Goal: Task Accomplishment & Management: Manage account settings

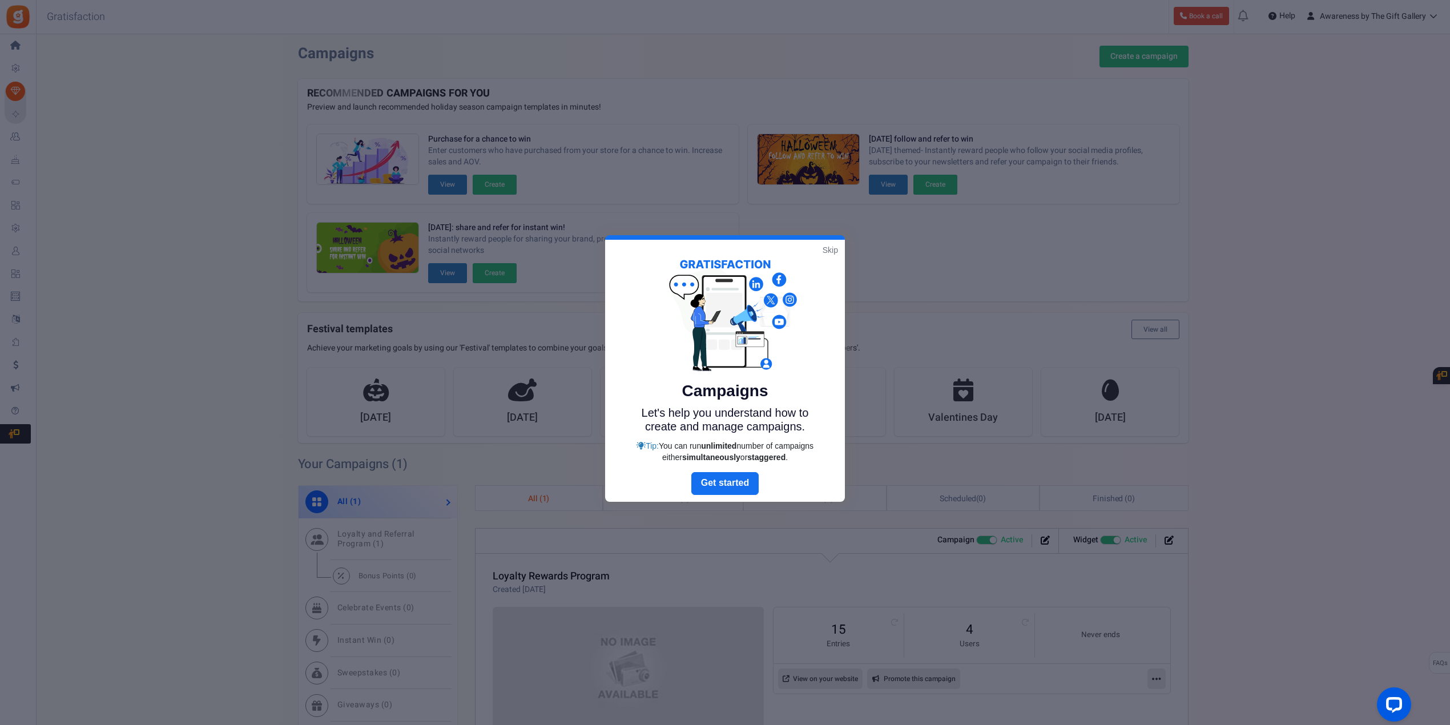
click at [829, 249] on link "Skip" at bounding box center [829, 249] width 15 height 11
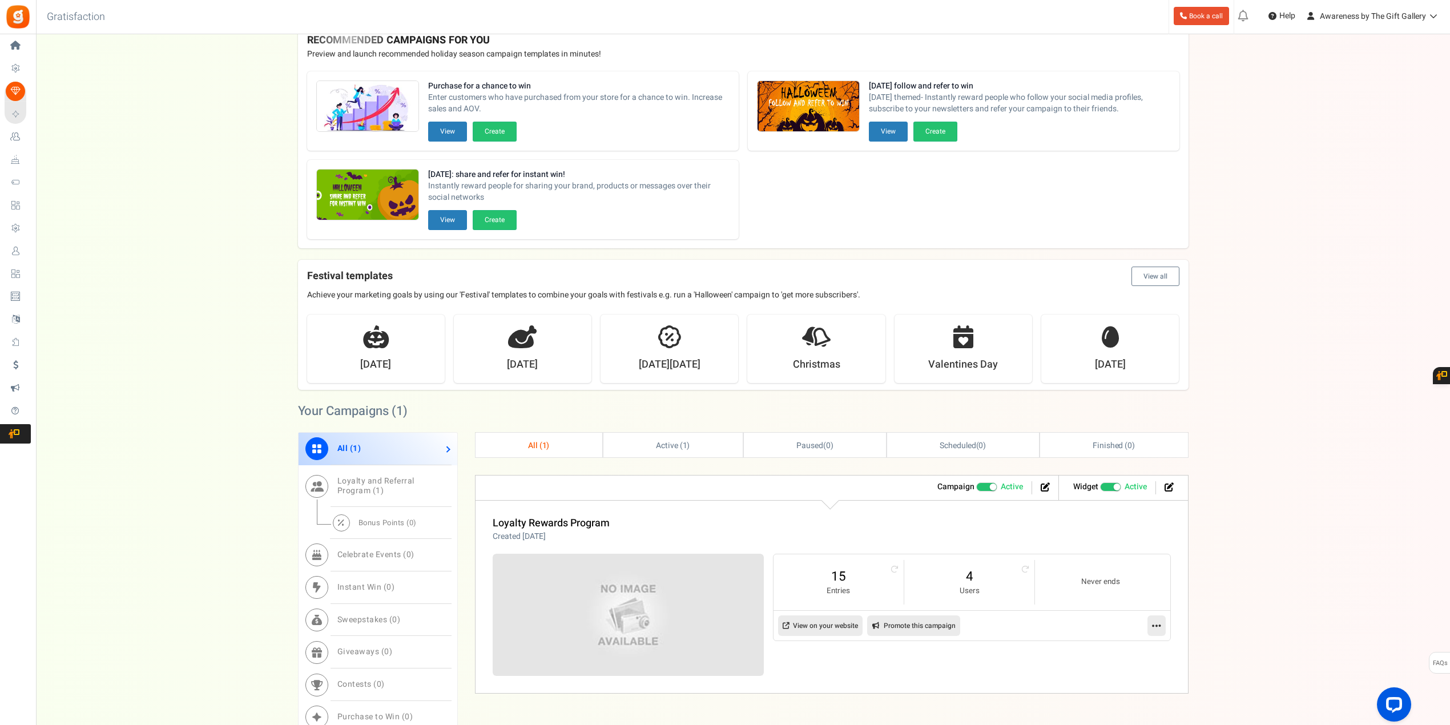
scroll to position [142, 0]
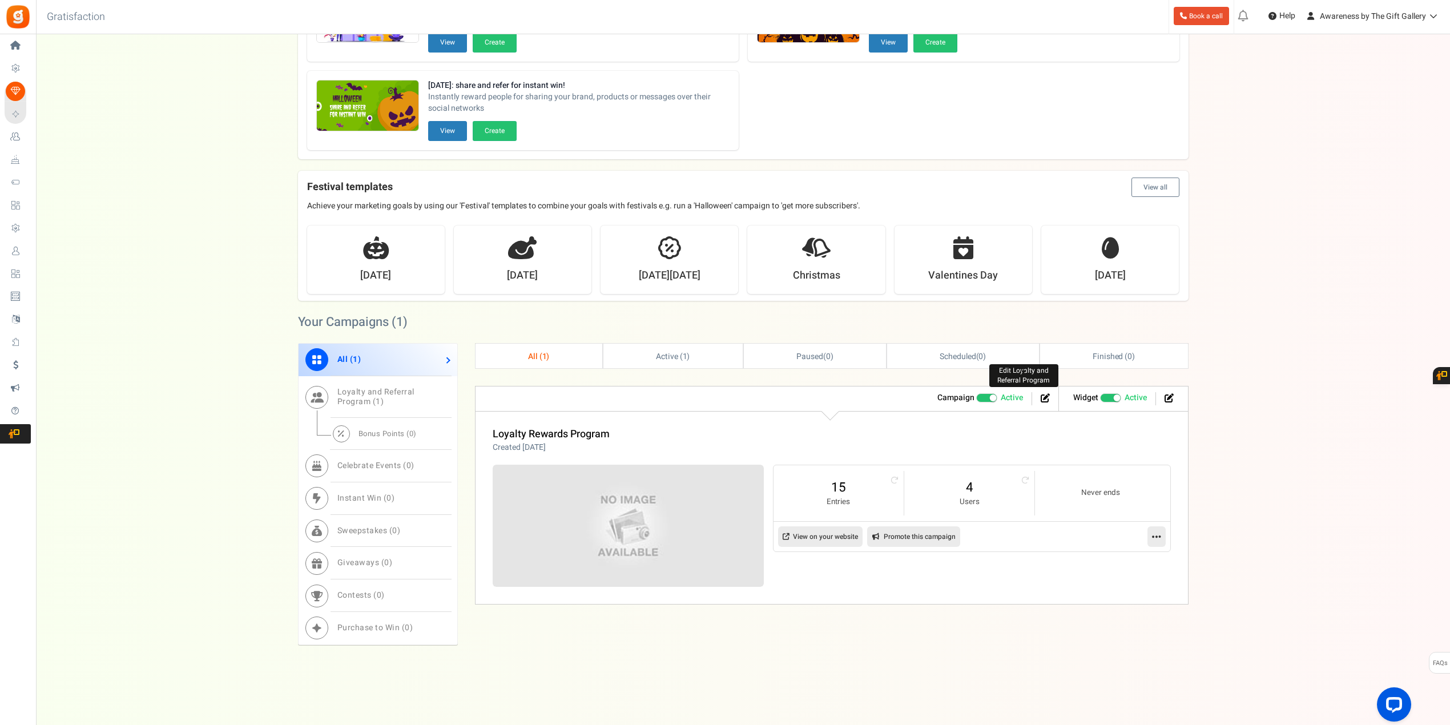
click at [1043, 394] on icon at bounding box center [1044, 397] width 9 height 9
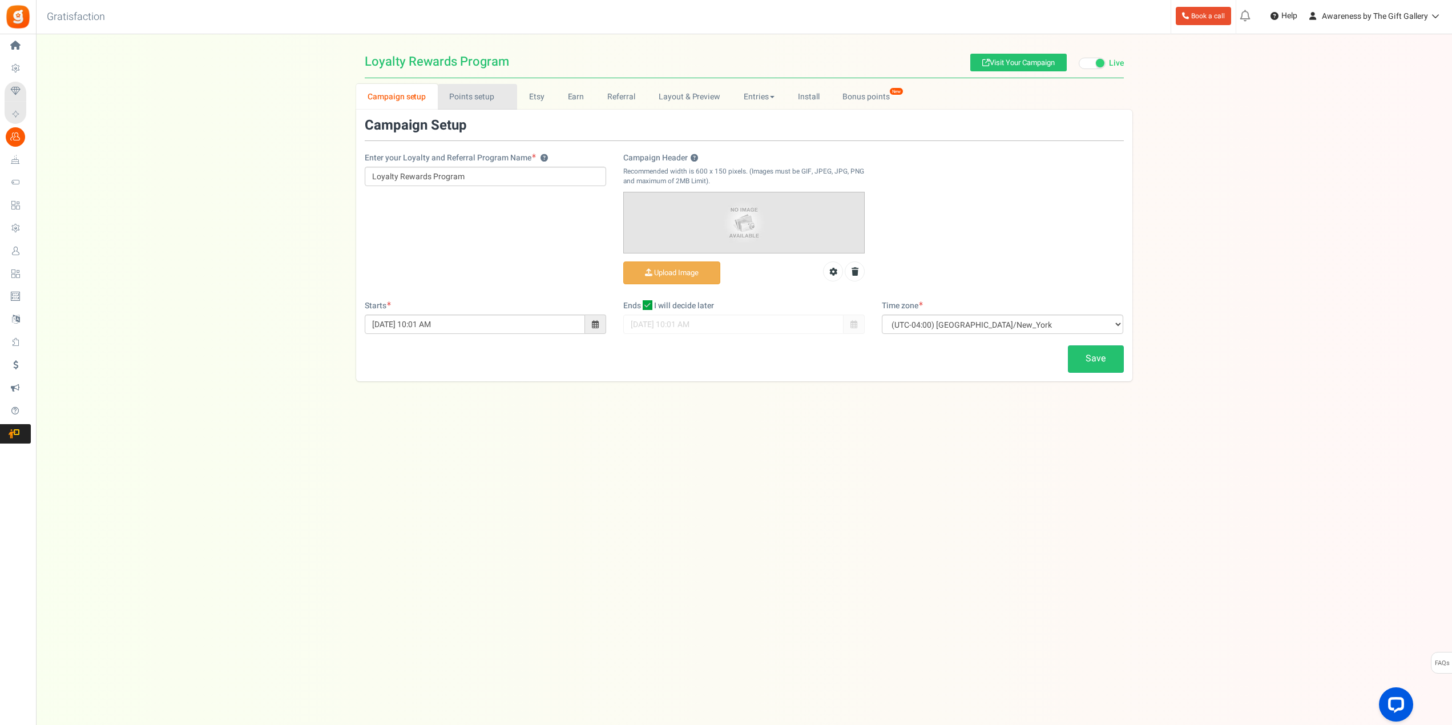
click at [469, 93] on link "Points setup New" at bounding box center [477, 97] width 79 height 26
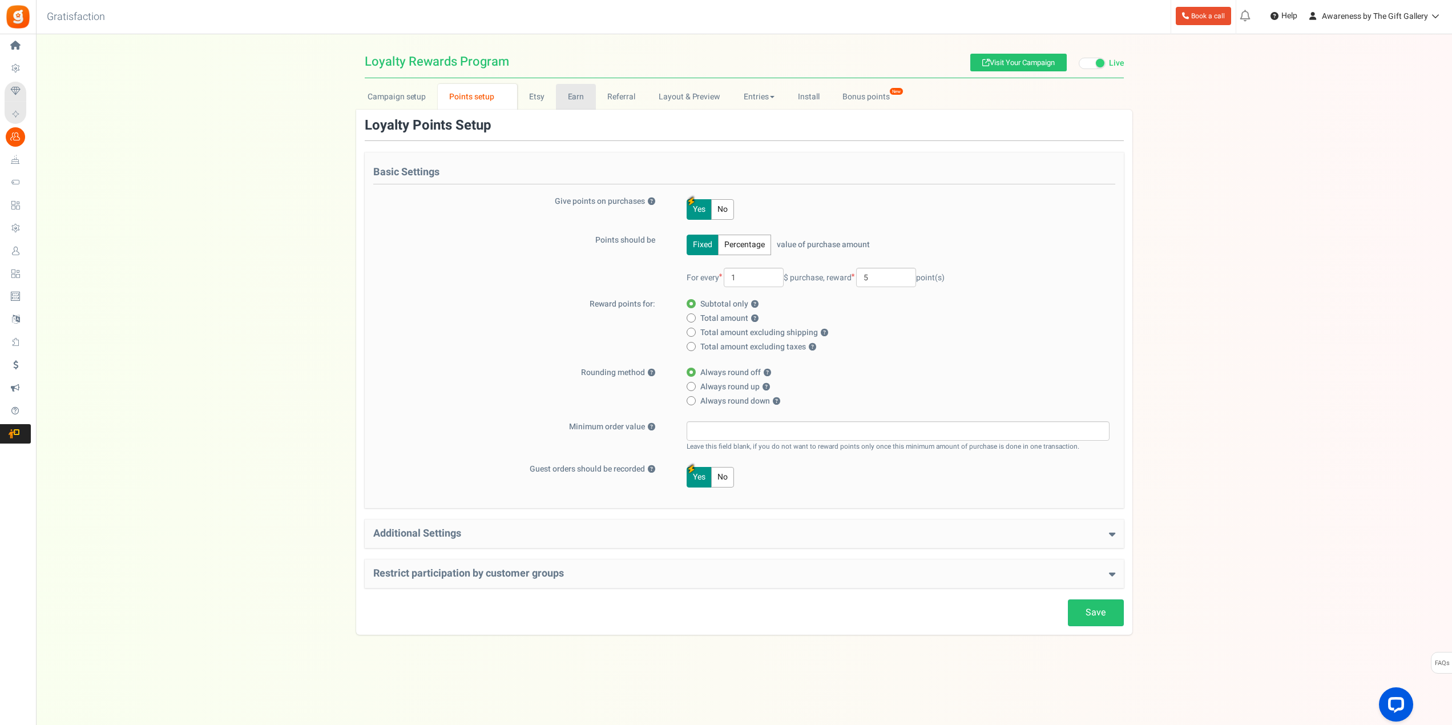
click at [570, 95] on link "Earn" at bounding box center [576, 97] width 40 height 26
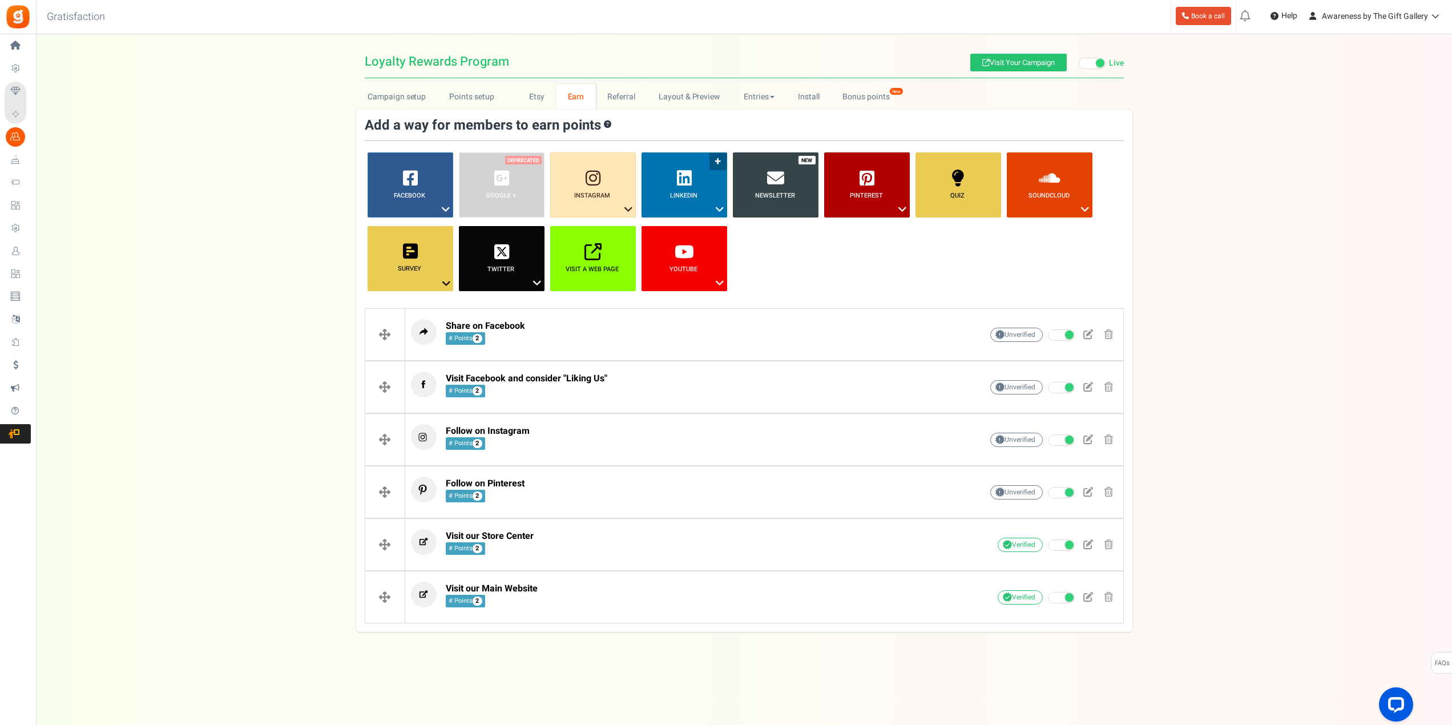
click at [720, 207] on icon at bounding box center [720, 209] width 14 height 15
click at [719, 204] on icon at bounding box center [720, 209] width 14 height 15
click at [667, 230] on link "Share on LinkedIn" at bounding box center [684, 230] width 91 height 14
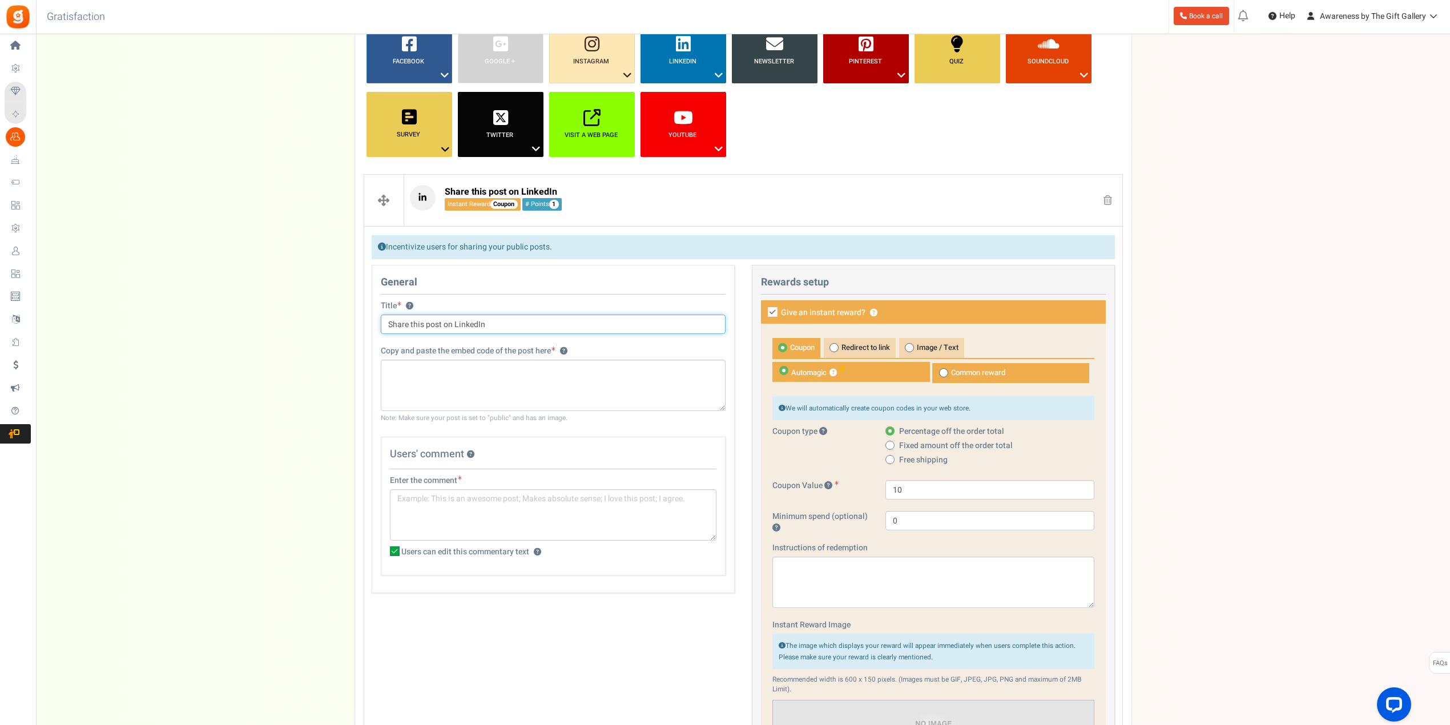
scroll to position [114, 0]
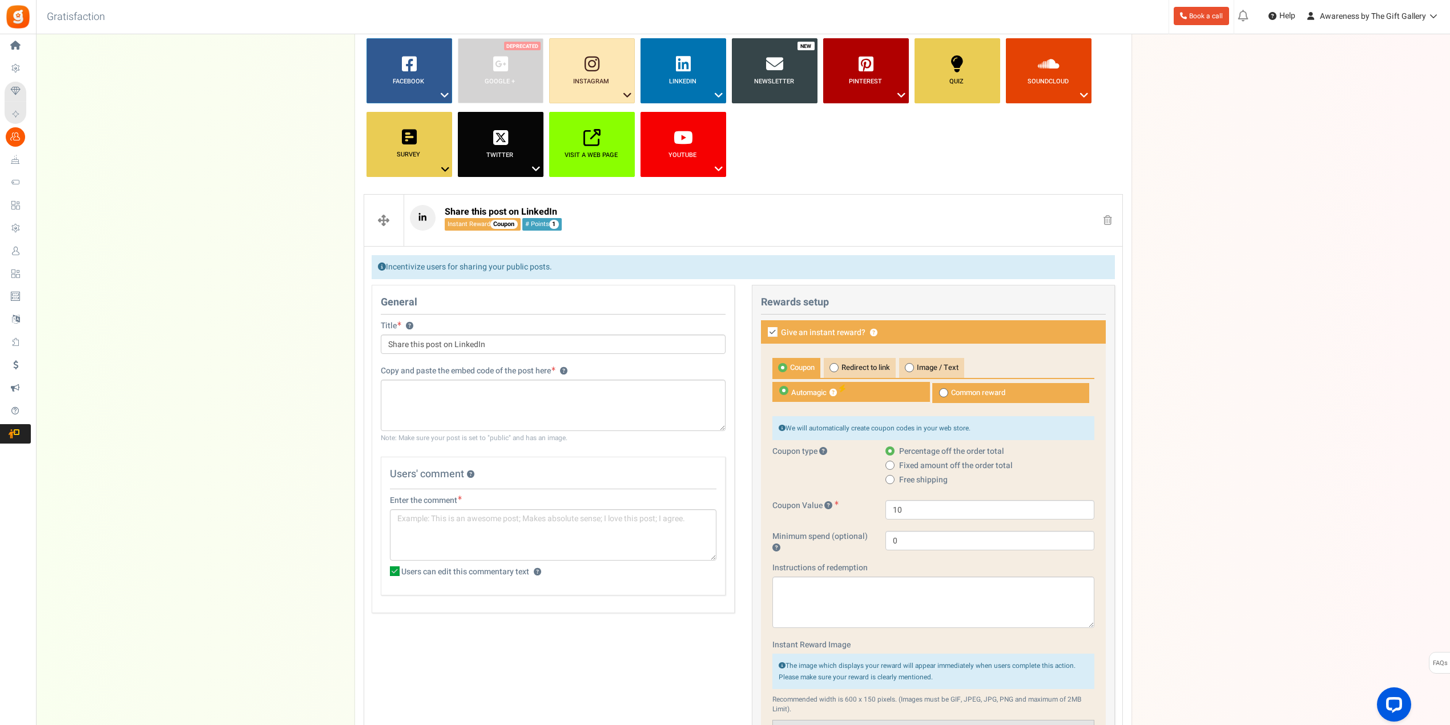
click at [769, 329] on icon at bounding box center [773, 332] width 10 height 10
click at [764, 329] on input "Give an instant reward? ?" at bounding box center [759, 332] width 7 height 7
checkbox input "false"
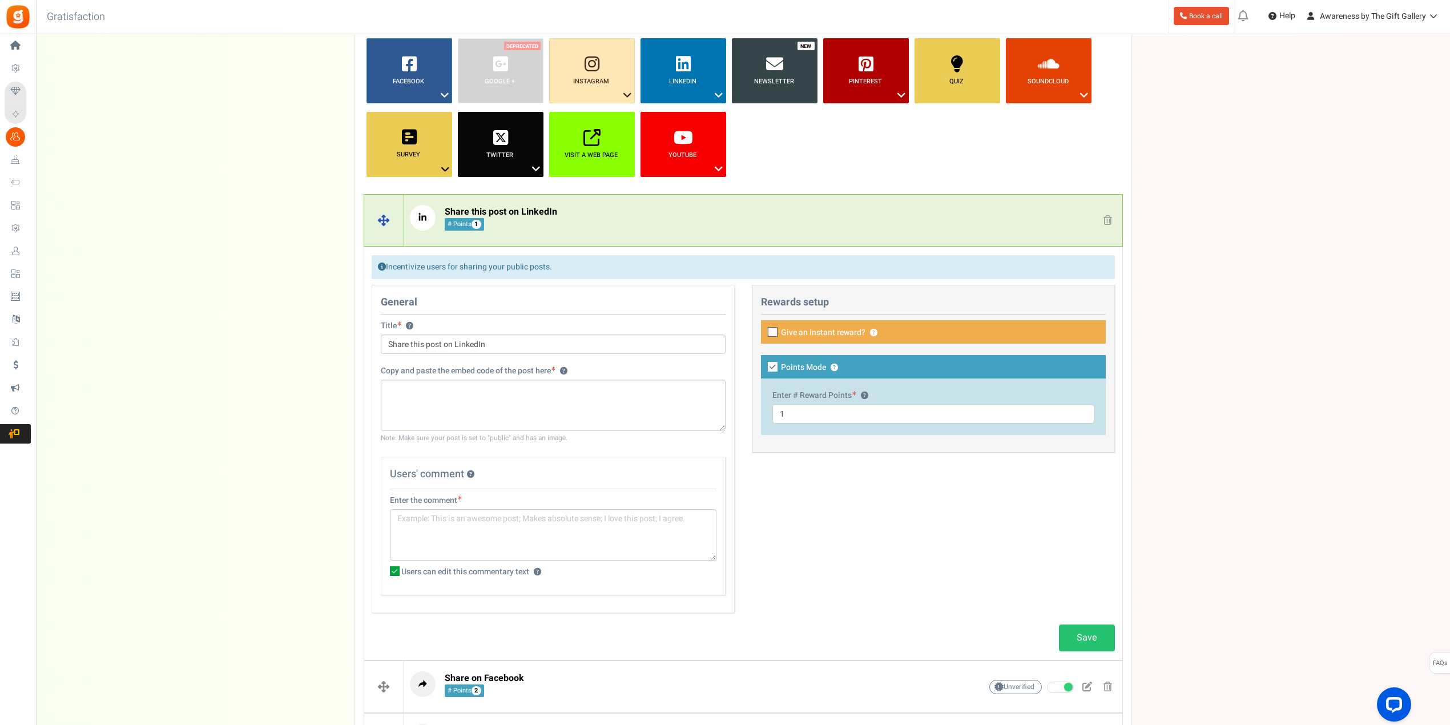
click at [1105, 219] on span at bounding box center [1107, 220] width 9 height 10
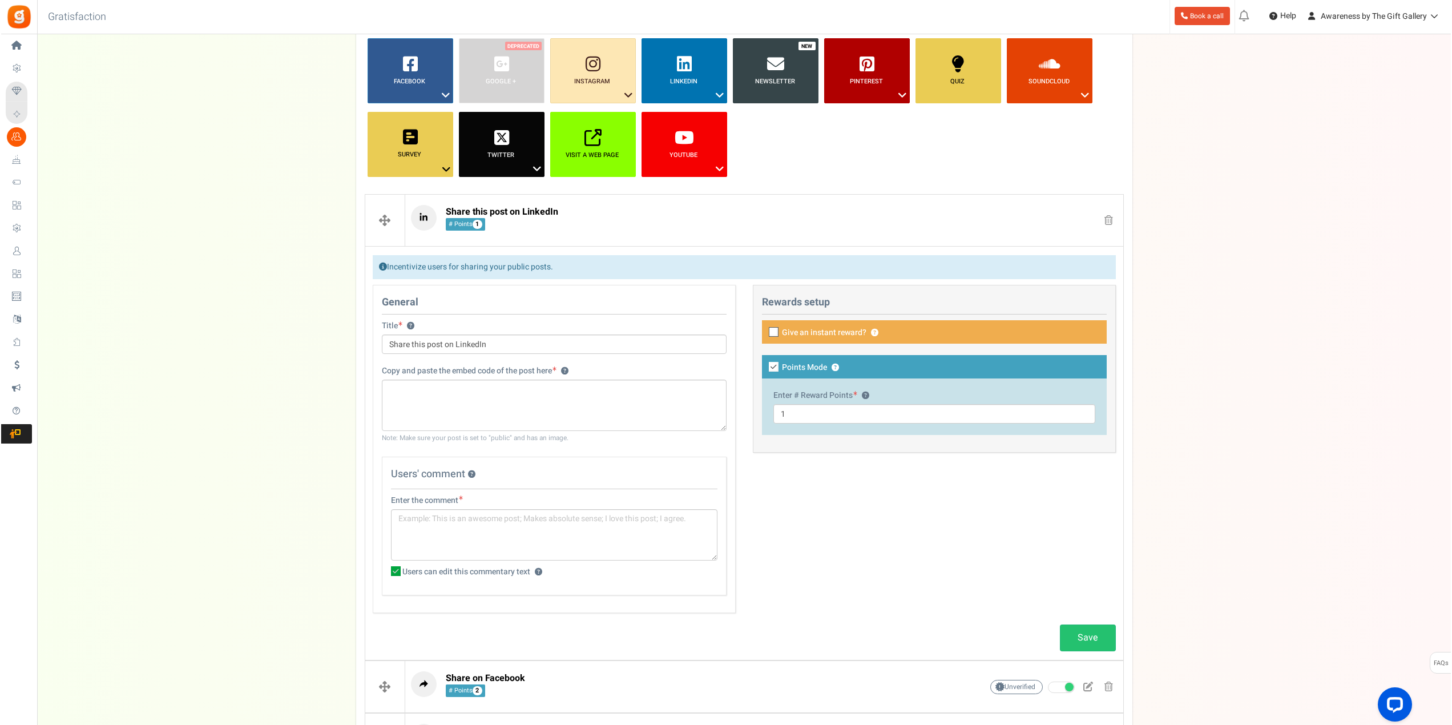
scroll to position [0, 0]
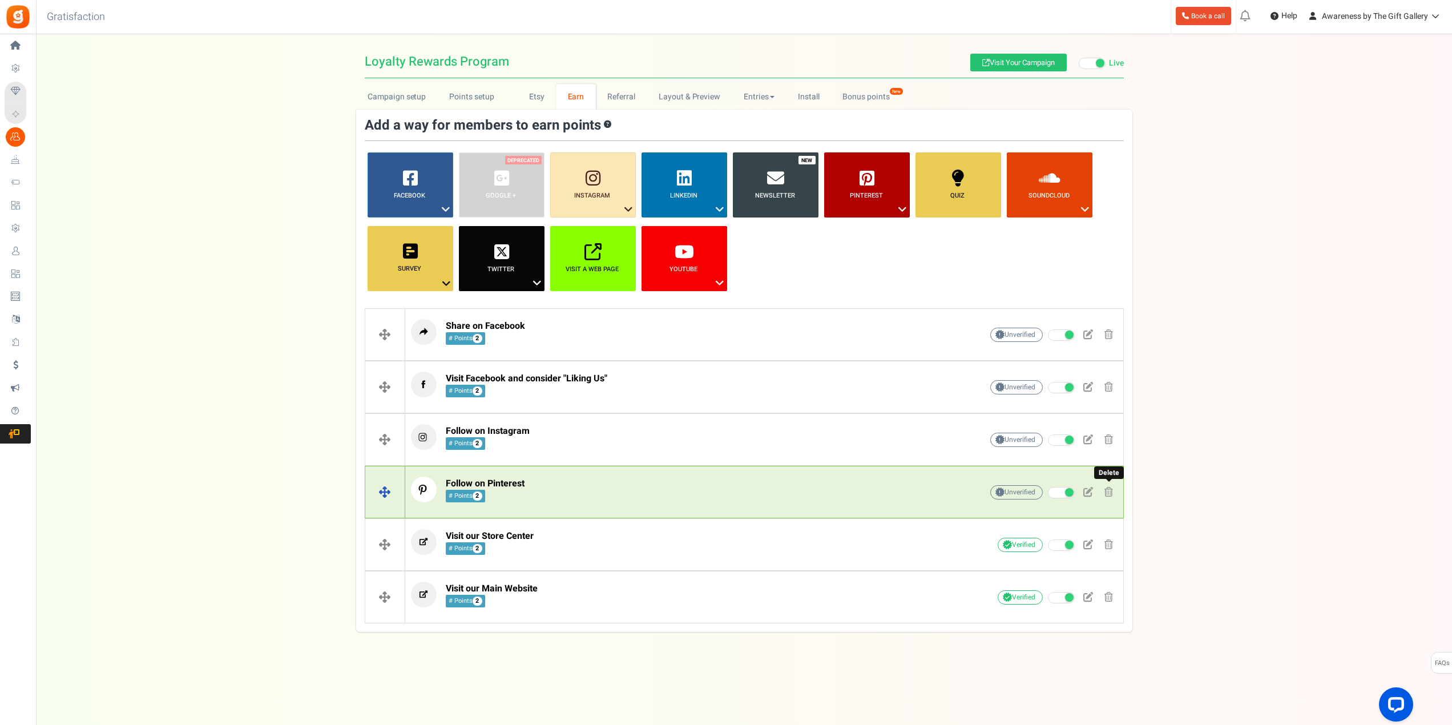
click at [1110, 488] on span at bounding box center [1108, 492] width 9 height 10
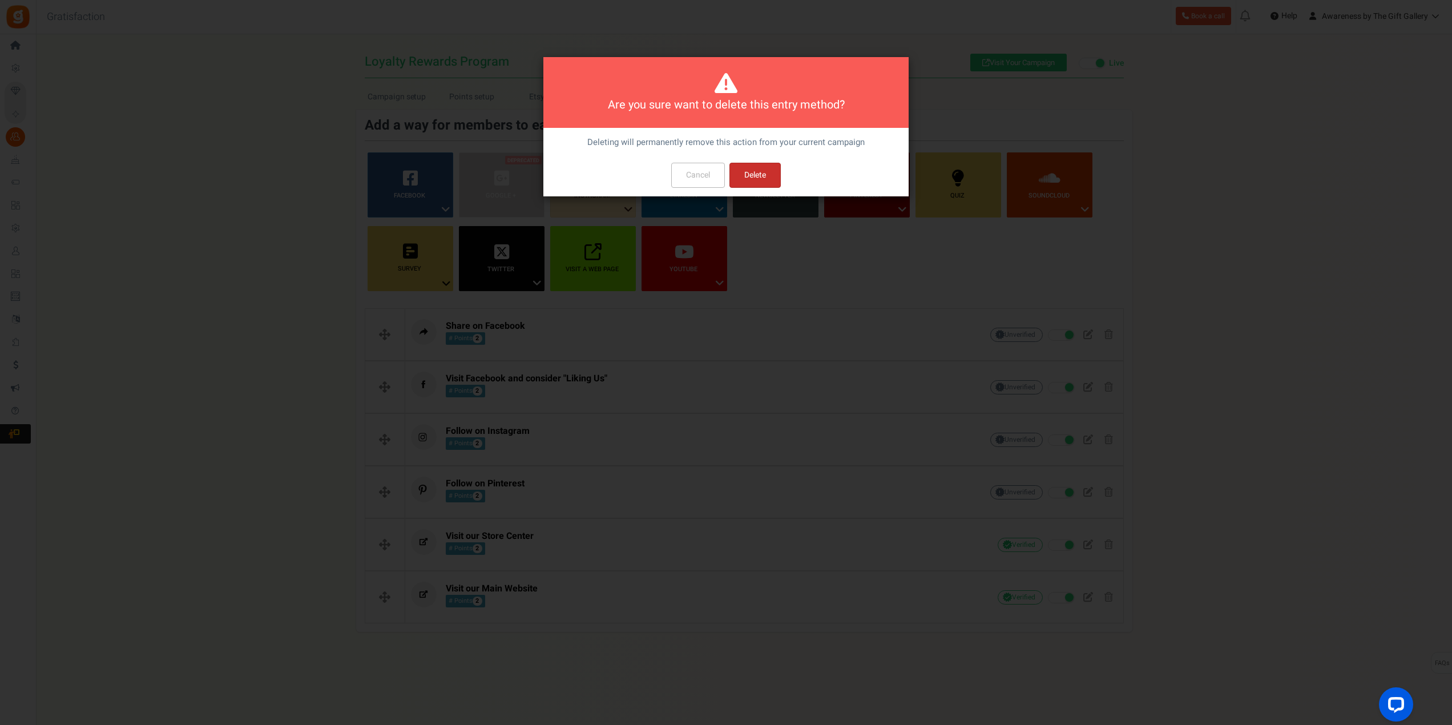
click at [754, 177] on button "Delete" at bounding box center [754, 175] width 51 height 25
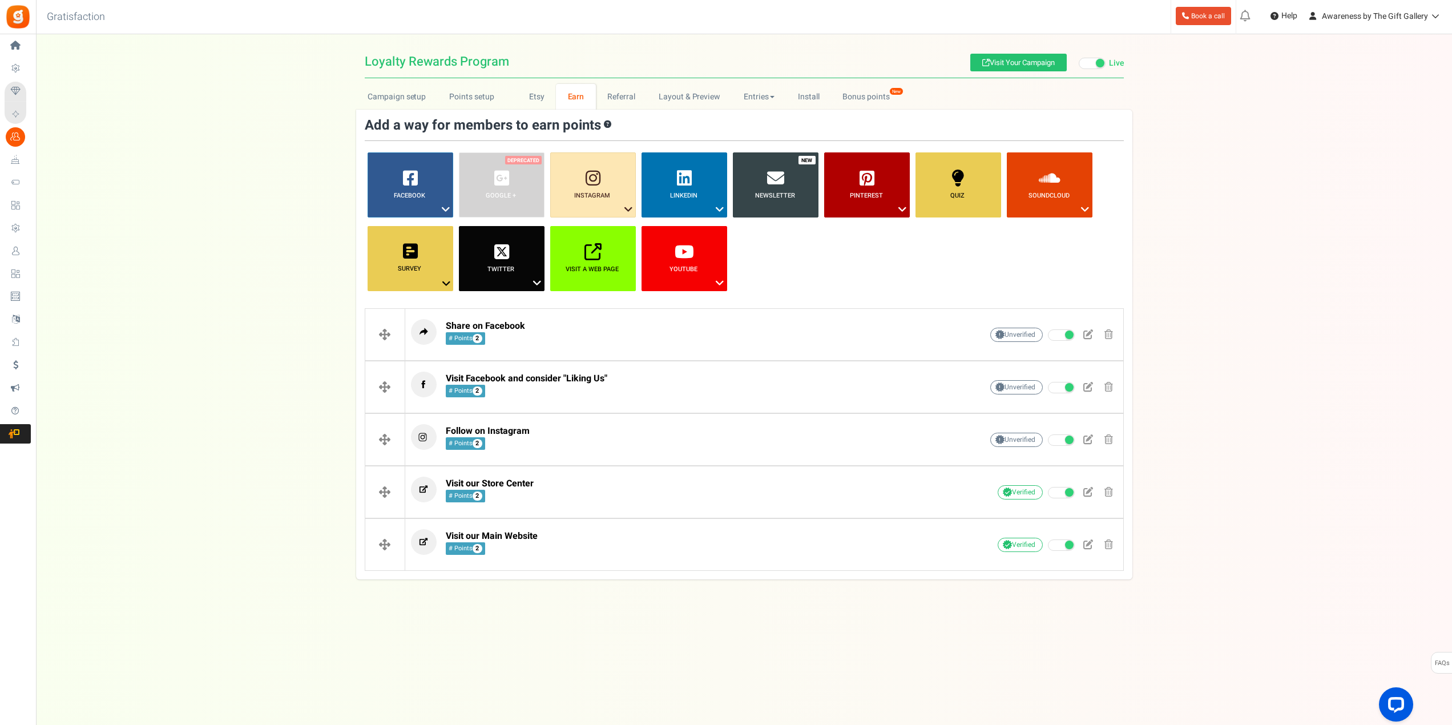
click at [1198, 433] on div "Campaign setup Points setup New Etsy Earn Referral Reward reviews WOO LOOX [DOM…" at bounding box center [744, 331] width 1416 height 495
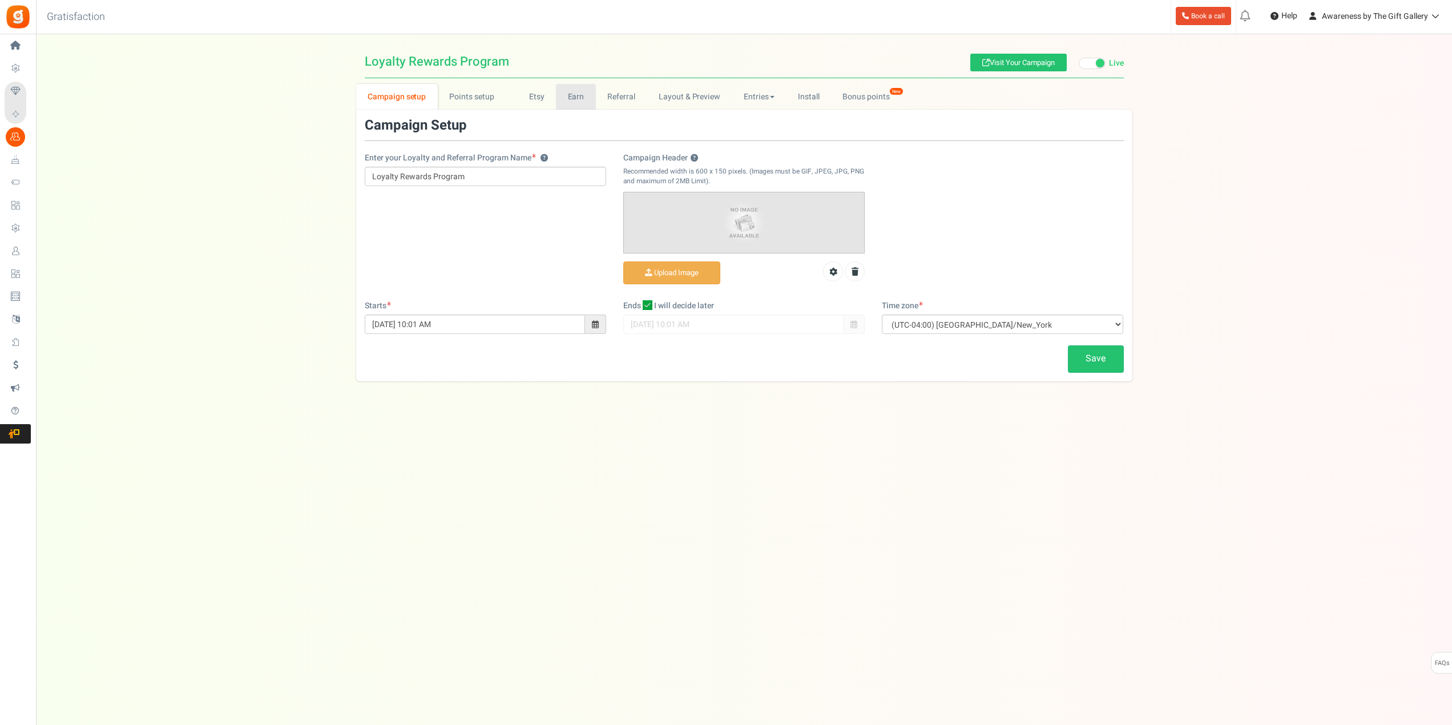
click at [573, 97] on link "Earn" at bounding box center [576, 97] width 40 height 26
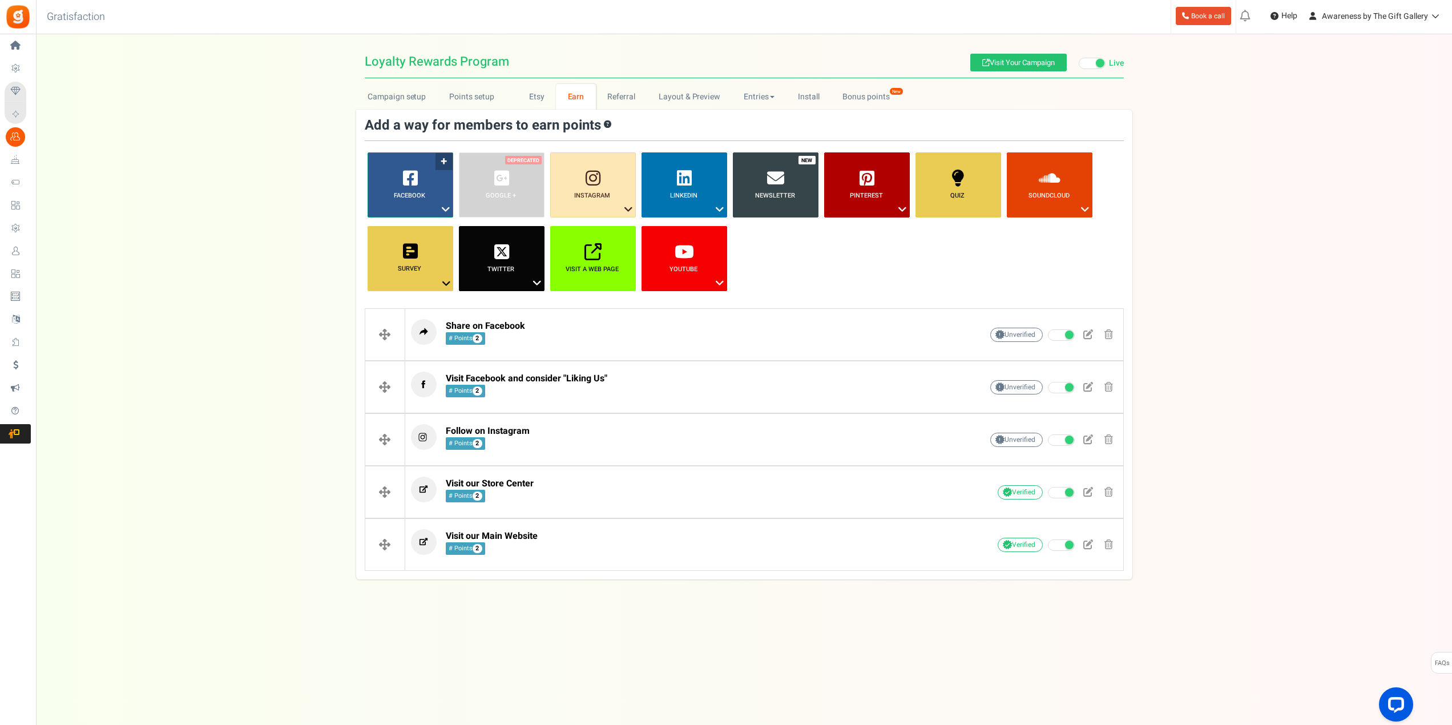
click at [445, 207] on icon at bounding box center [446, 209] width 14 height 15
click at [720, 208] on icon at bounding box center [720, 209] width 14 height 15
click at [448, 210] on icon at bounding box center [446, 209] width 14 height 15
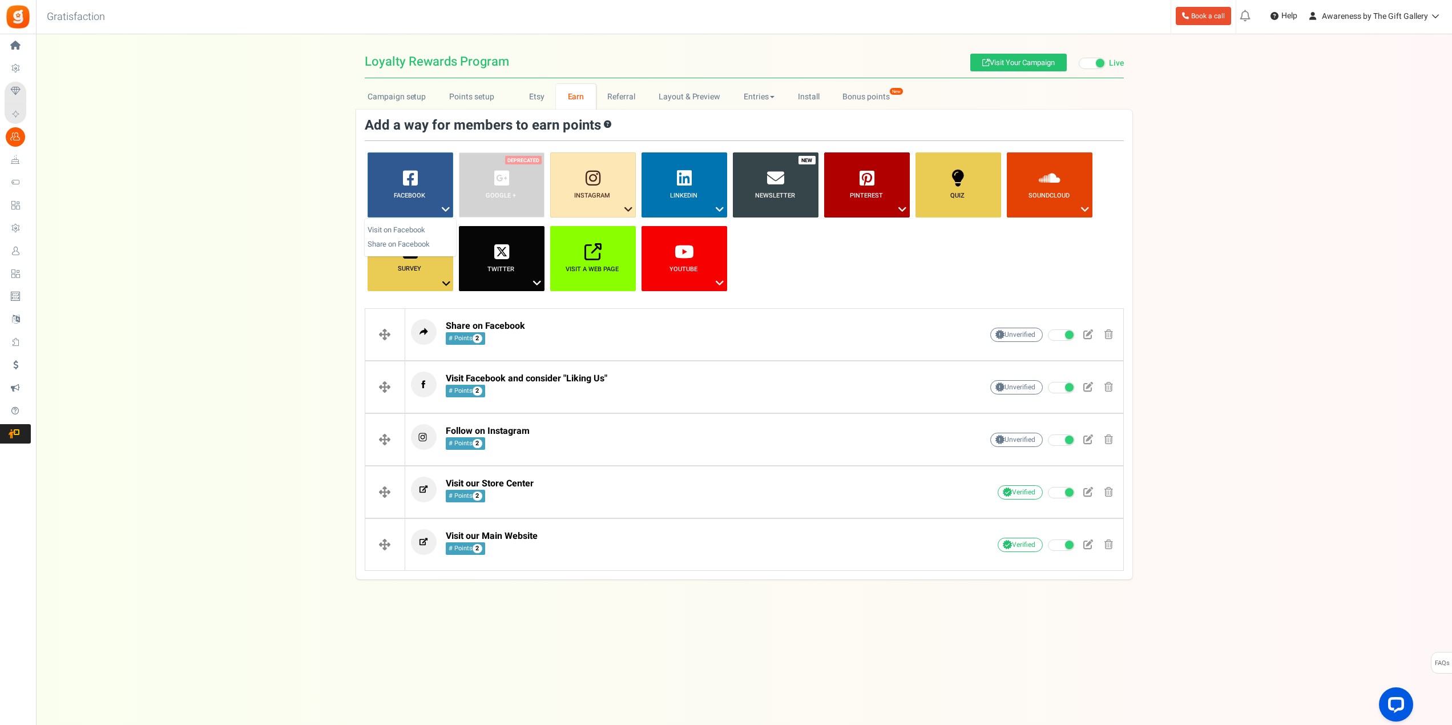
click at [1276, 187] on div "Campaign setup Points setup New Etsy Earn Referral Reward reviews WOO LOOX [DOM…" at bounding box center [744, 331] width 1416 height 495
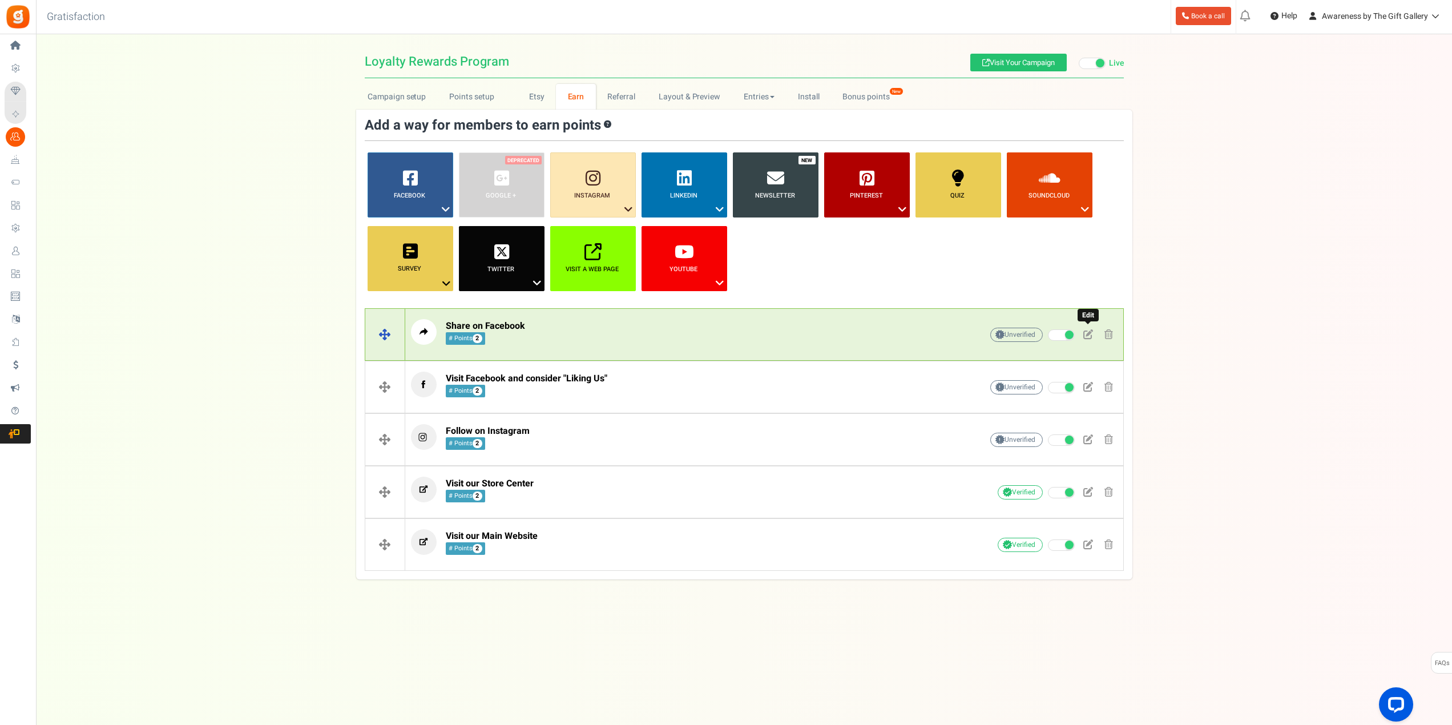
click at [1088, 333] on span at bounding box center [1088, 334] width 10 height 10
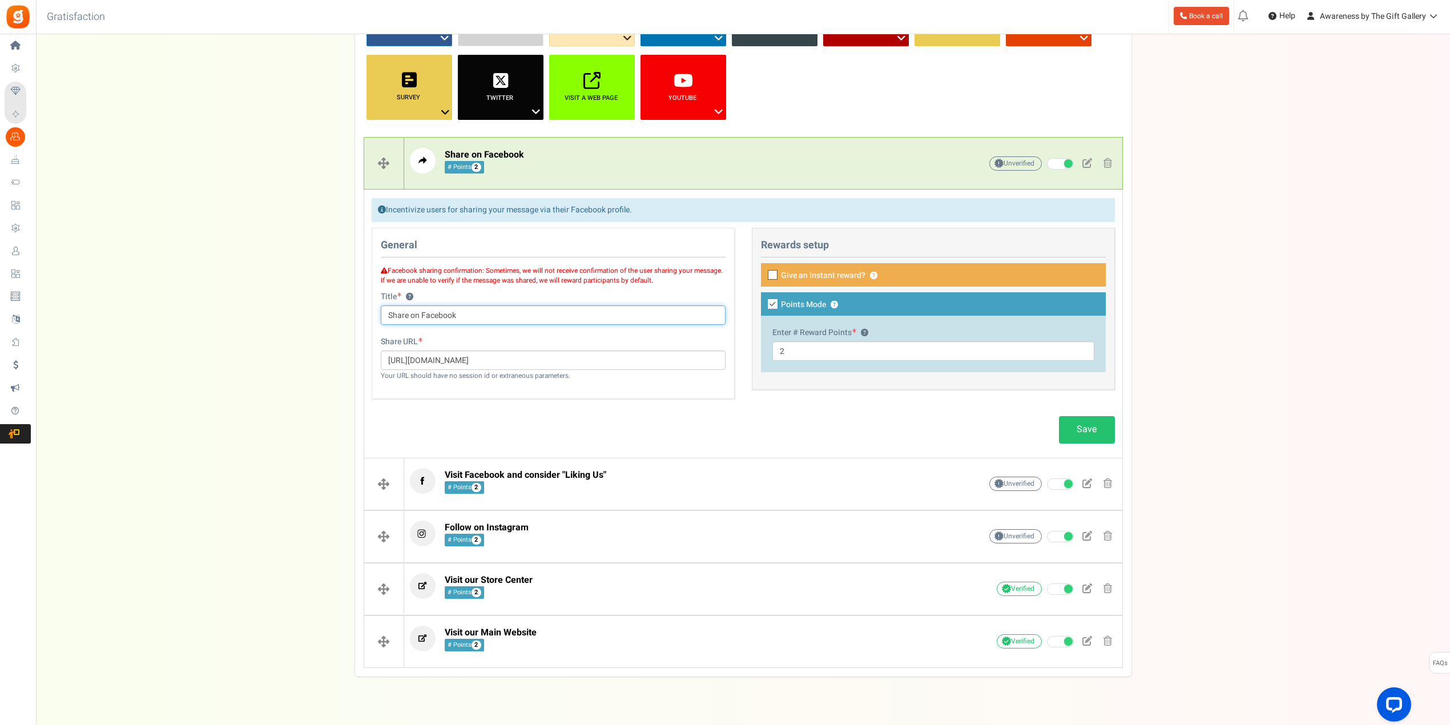
scroll to position [192, 0]
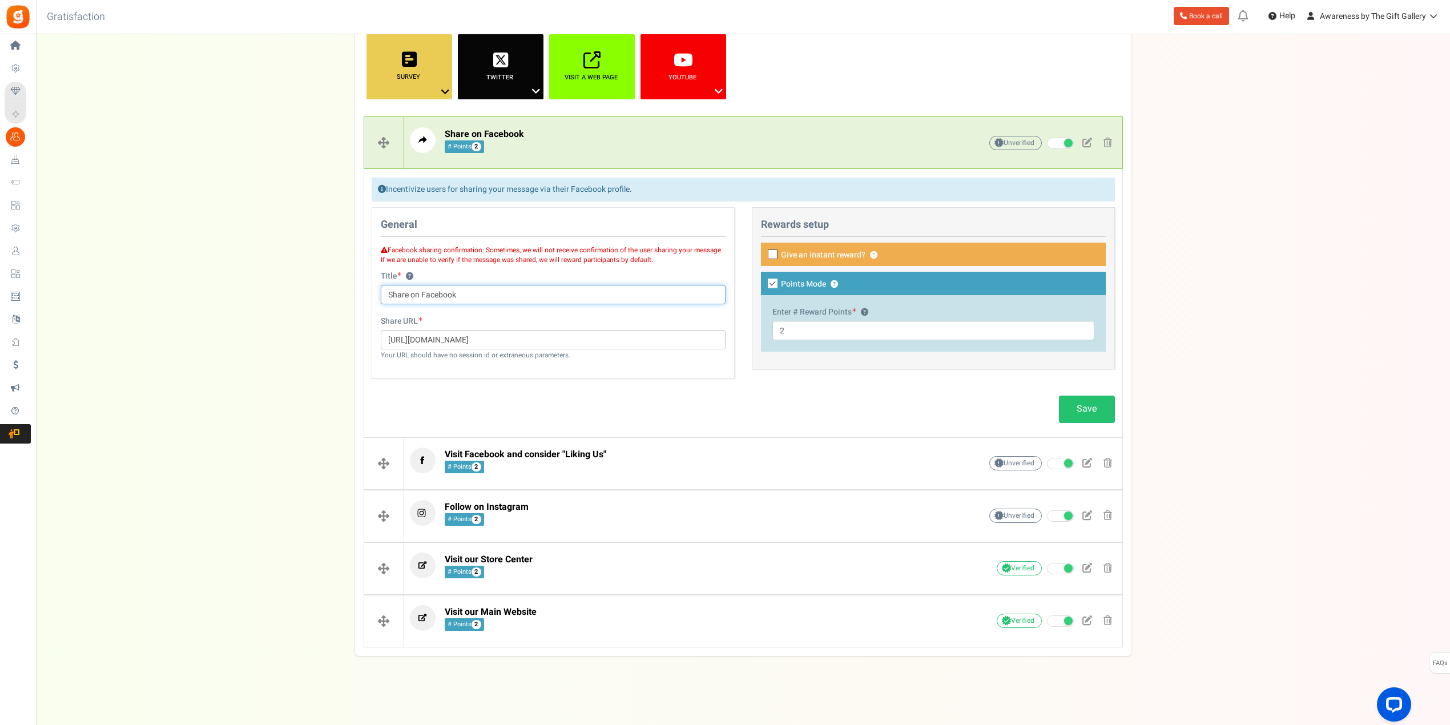
drag, startPoint x: 460, startPoint y: 296, endPoint x: 374, endPoint y: 299, distance: 85.7
click at [374, 299] on div "Facebook sharing confirmation: Sometimes, we will not receive confirmation of t…" at bounding box center [553, 279] width 362 height 73
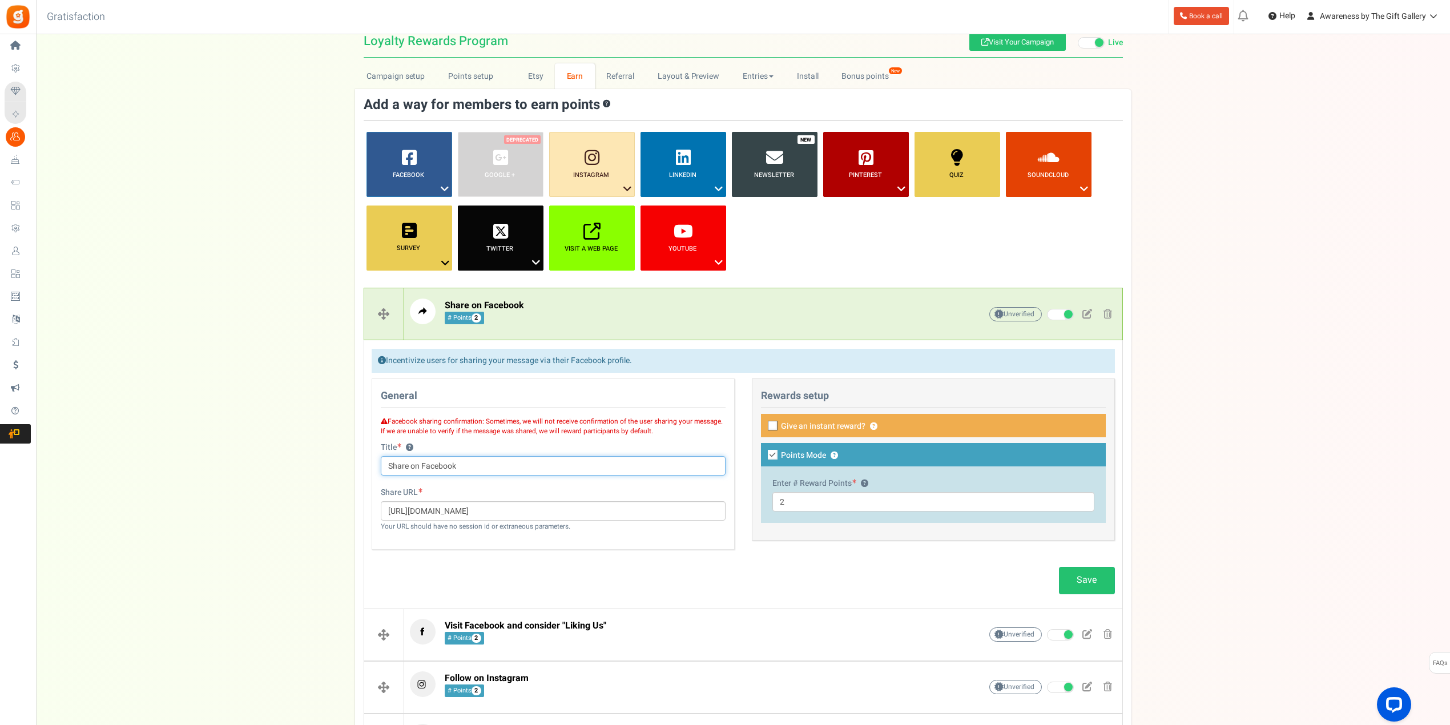
scroll to position [0, 0]
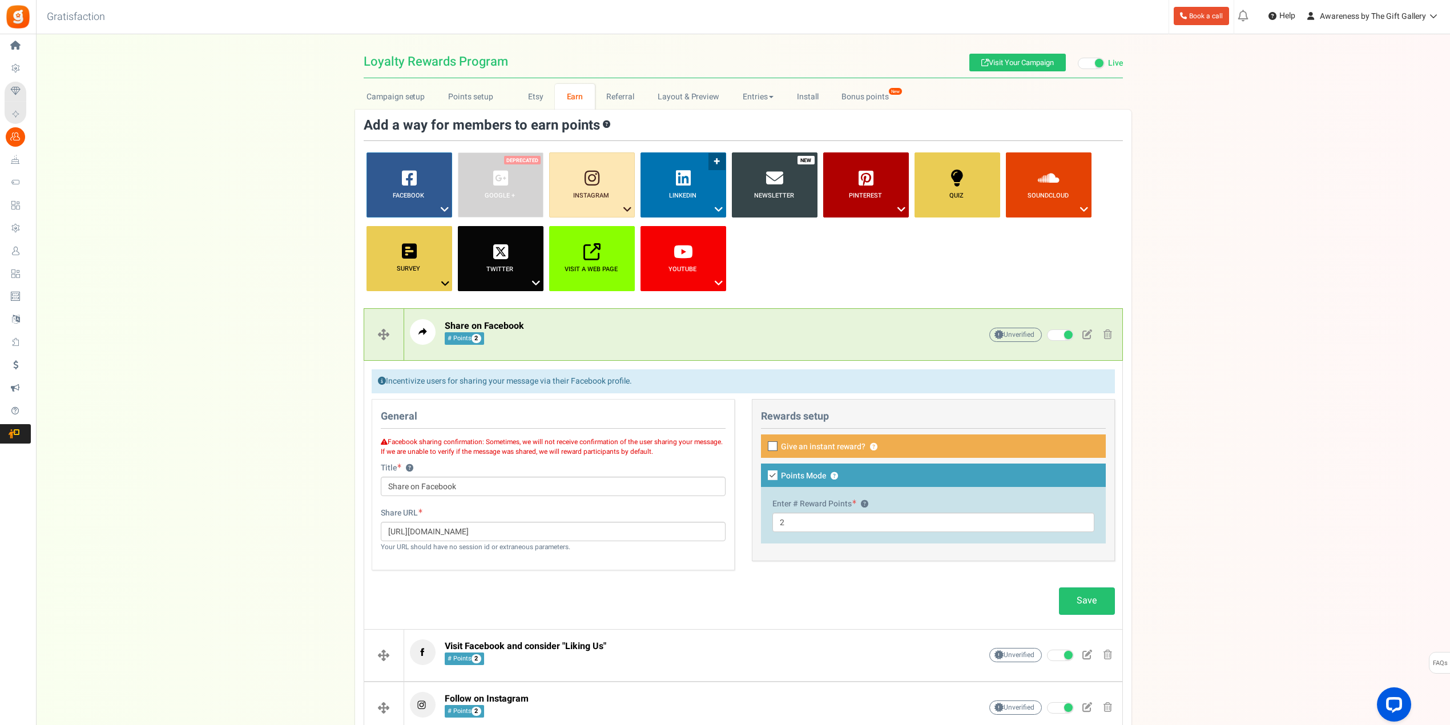
click at [714, 207] on icon at bounding box center [719, 209] width 14 height 15
click at [673, 227] on link "Share on LinkedIn" at bounding box center [683, 230] width 91 height 14
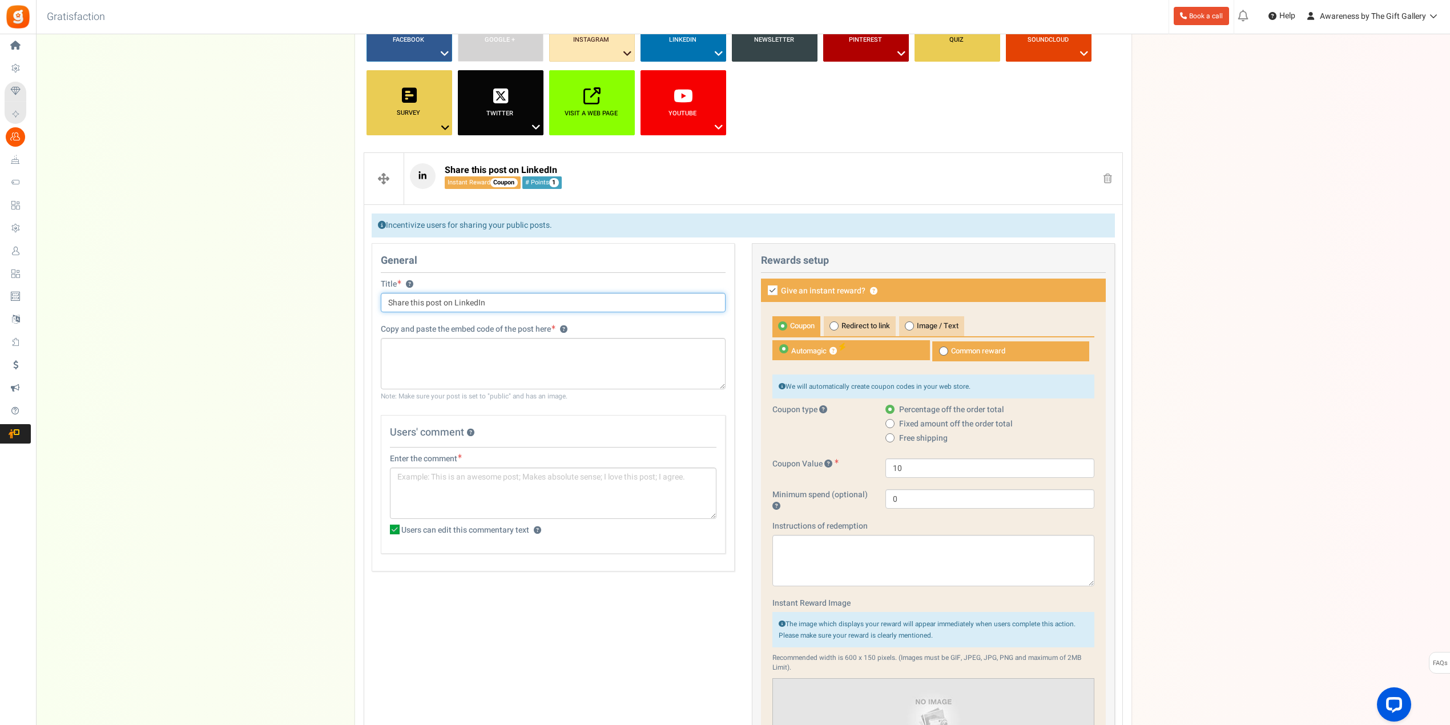
scroll to position [171, 0]
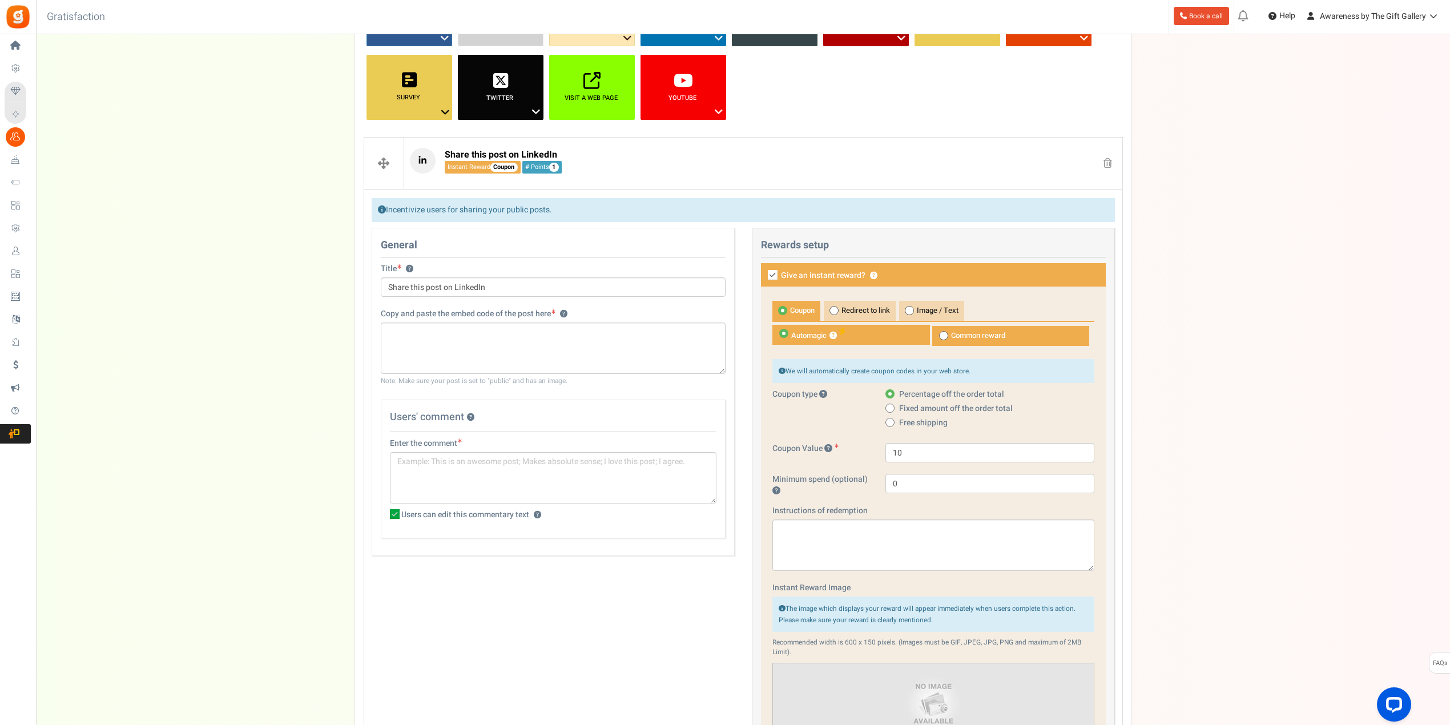
click at [771, 274] on icon at bounding box center [773, 275] width 10 height 10
click at [764, 274] on input "Give an instant reward? ?" at bounding box center [759, 275] width 7 height 7
checkbox input "false"
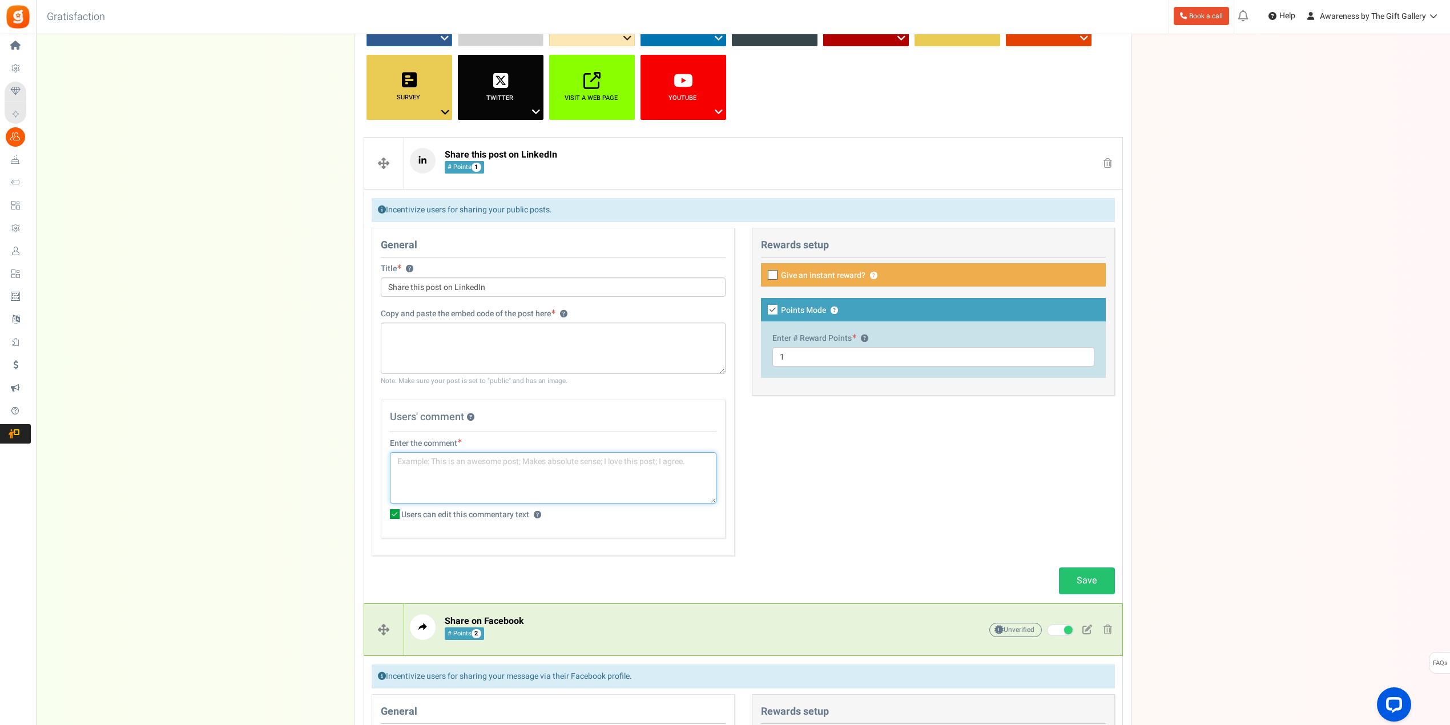
click at [500, 474] on textarea at bounding box center [553, 477] width 326 height 51
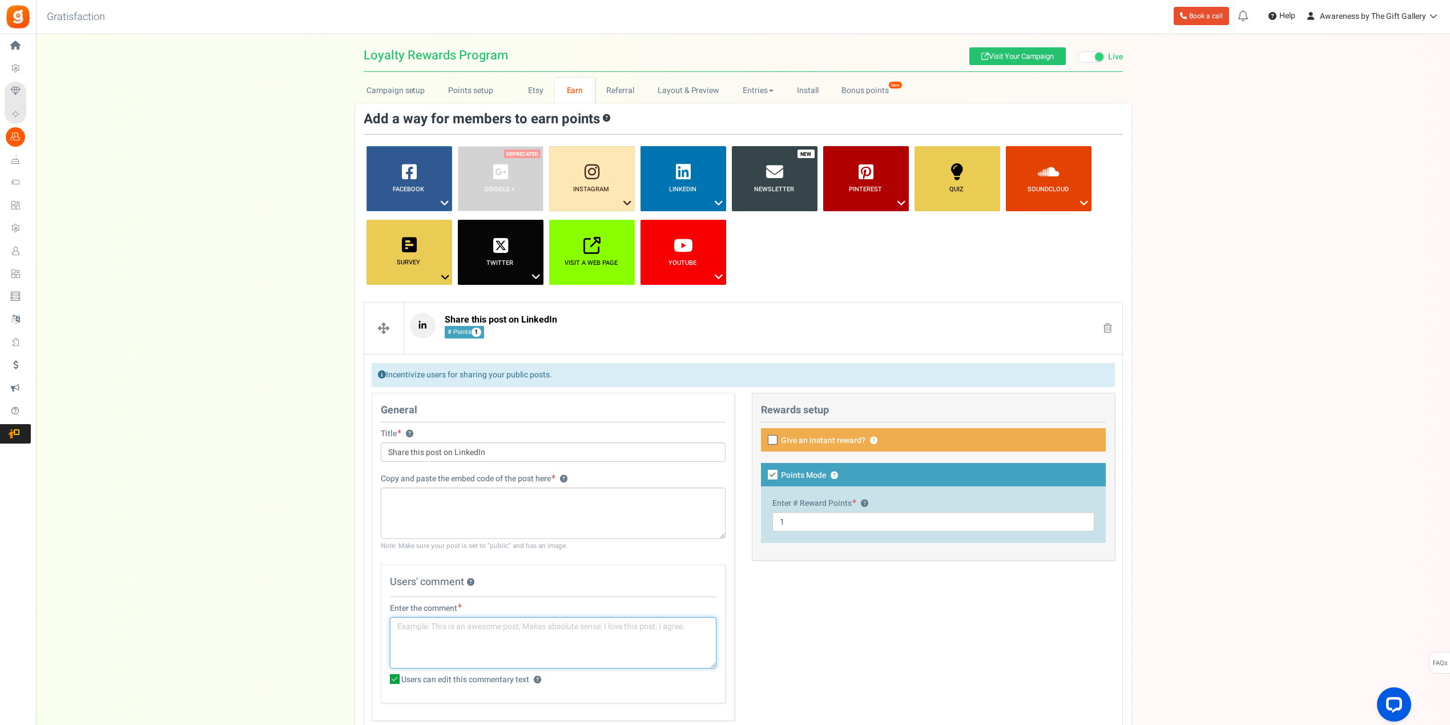
scroll to position [0, 0]
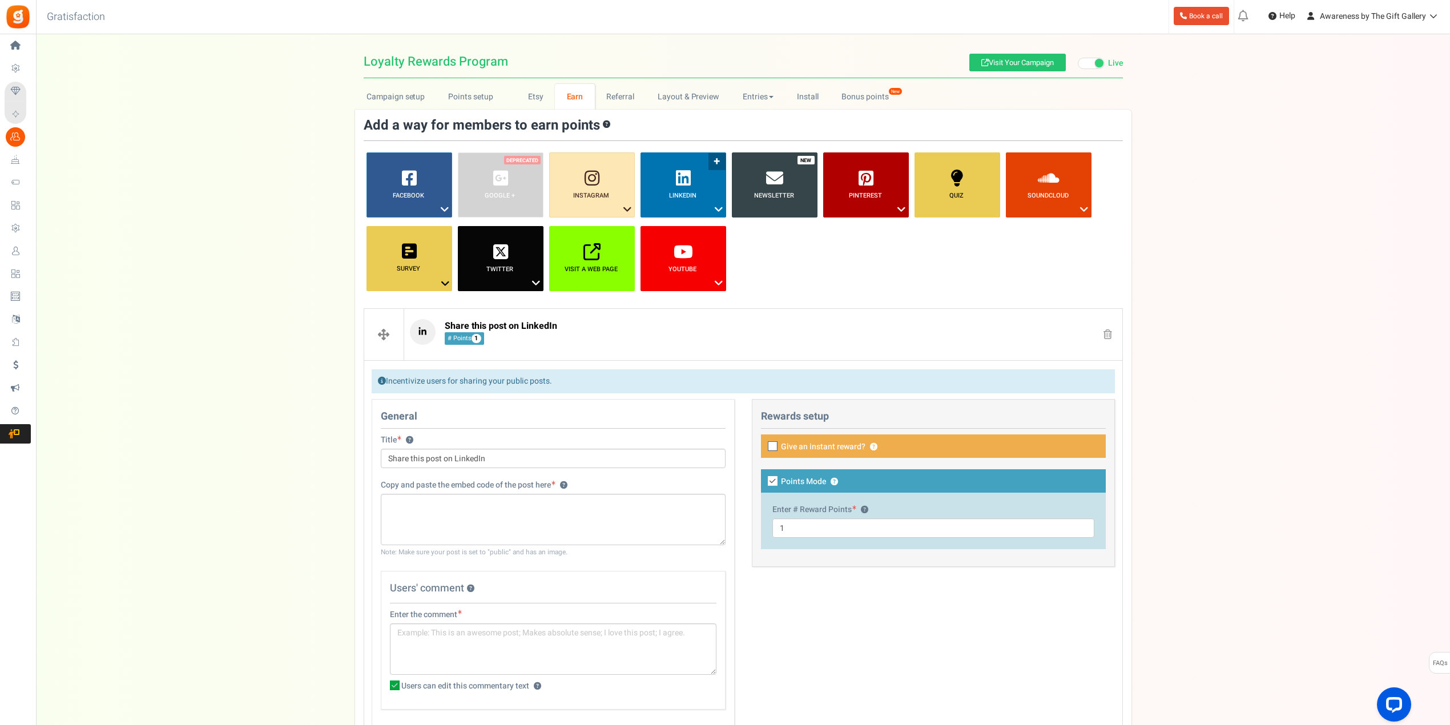
click at [716, 205] on icon at bounding box center [719, 209] width 14 height 15
click at [643, 245] on link "Like a Post" at bounding box center [683, 244] width 91 height 14
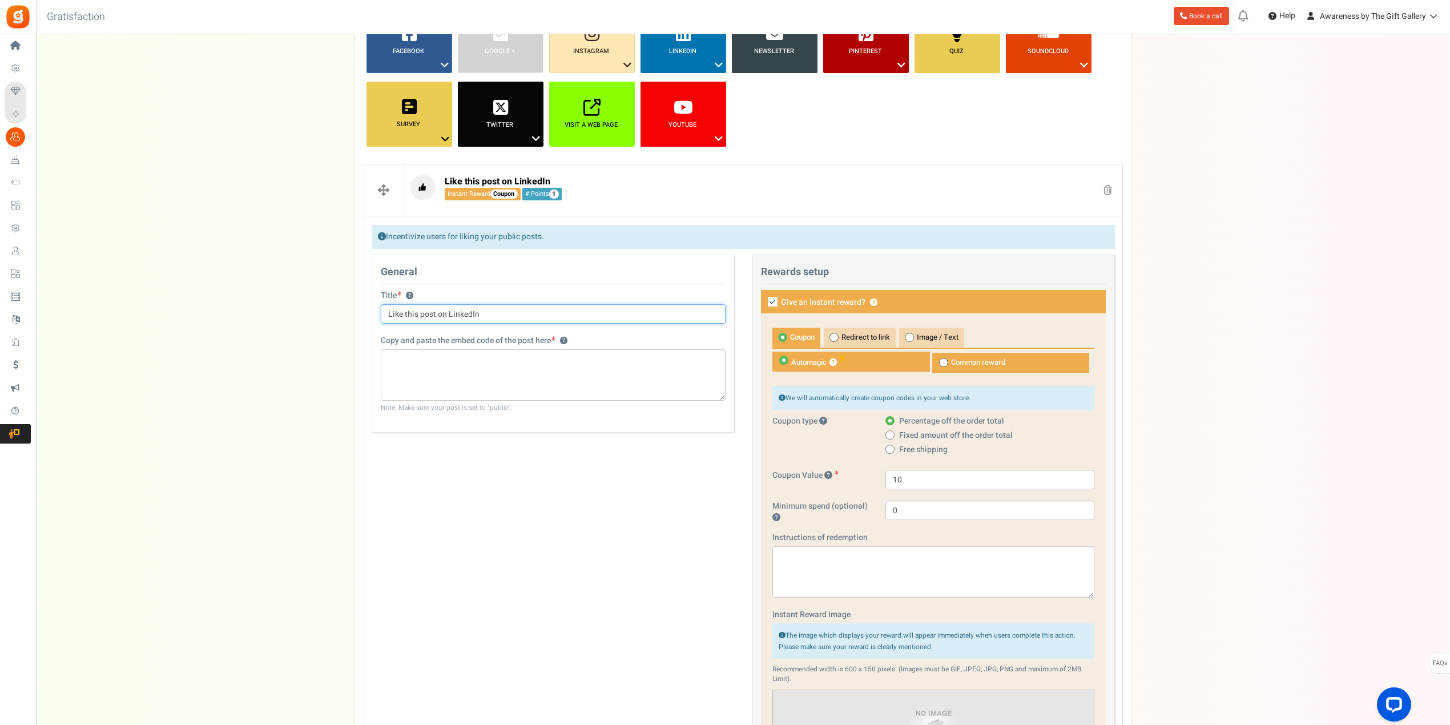
scroll to position [171, 0]
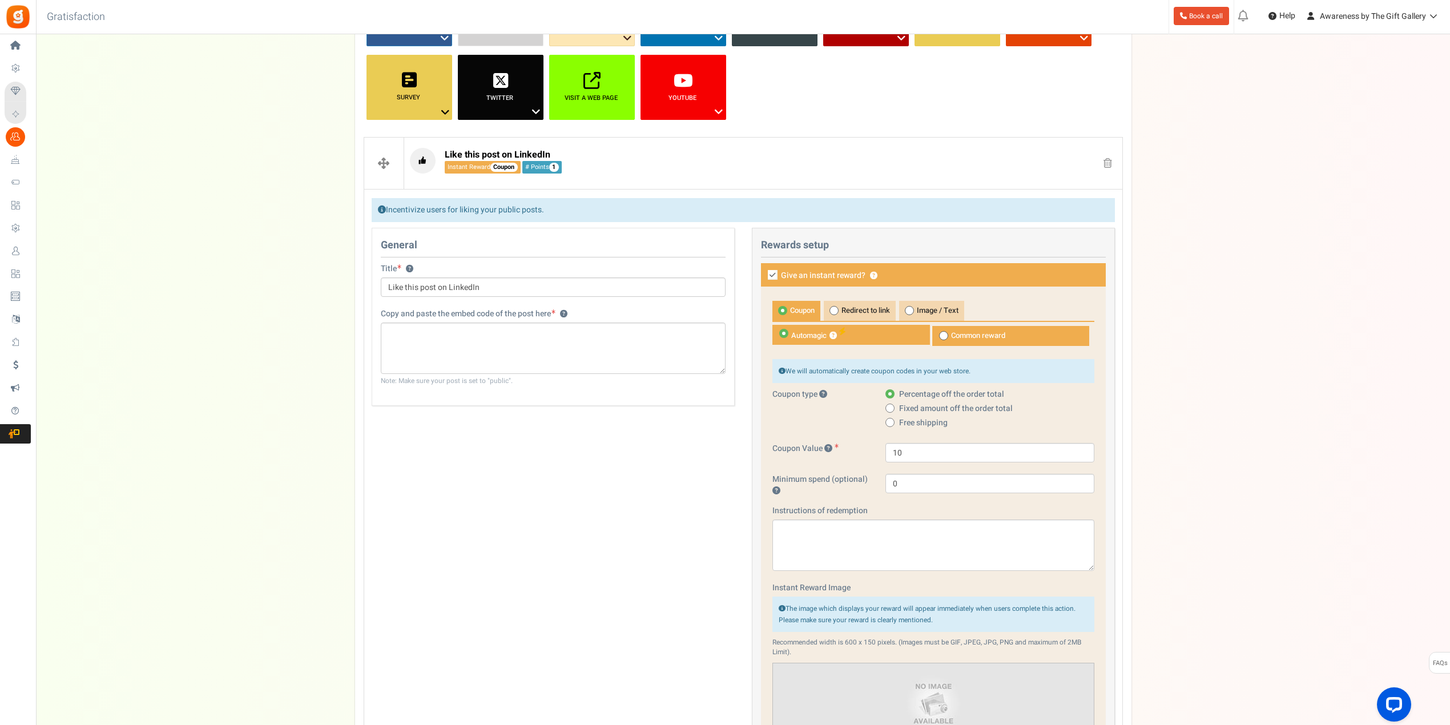
click at [772, 274] on icon at bounding box center [773, 275] width 10 height 10
click at [764, 274] on input "Give an instant reward? ?" at bounding box center [759, 275] width 7 height 7
checkbox input "false"
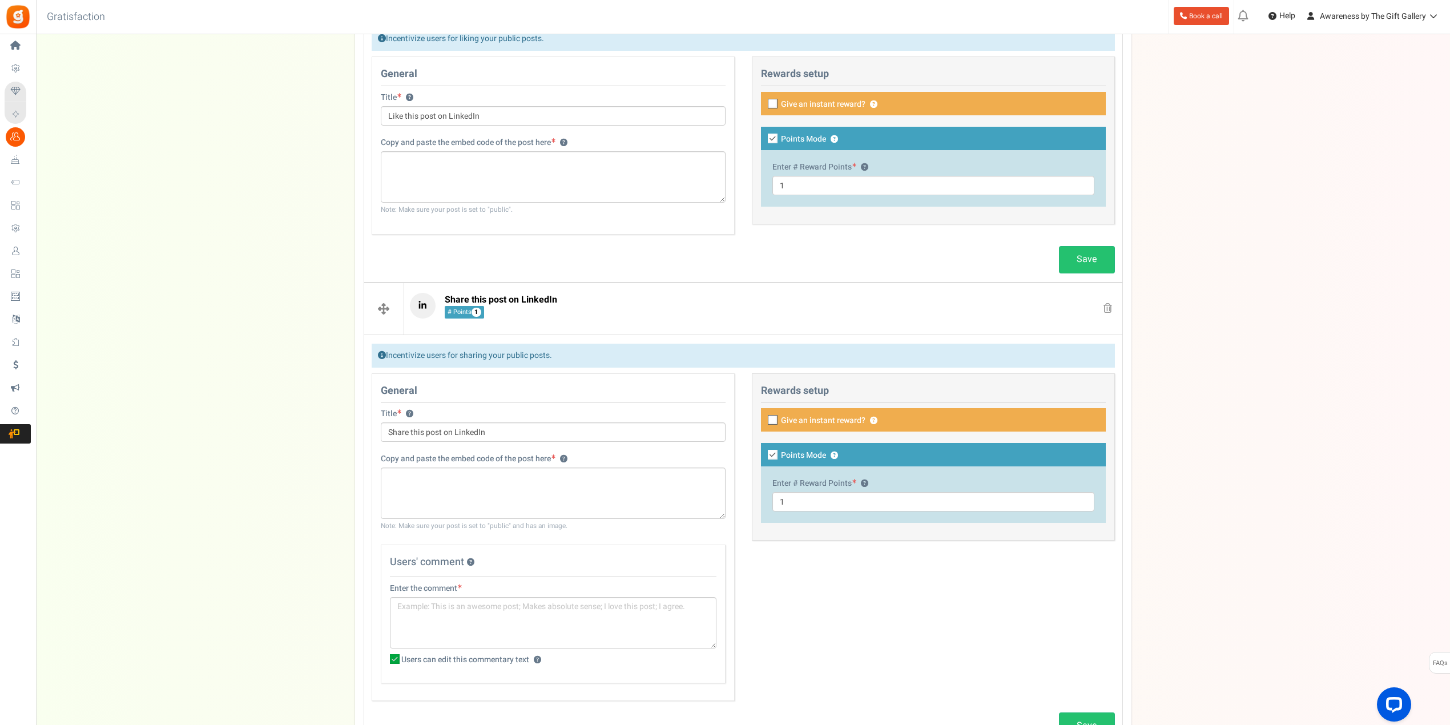
scroll to position [400, 0]
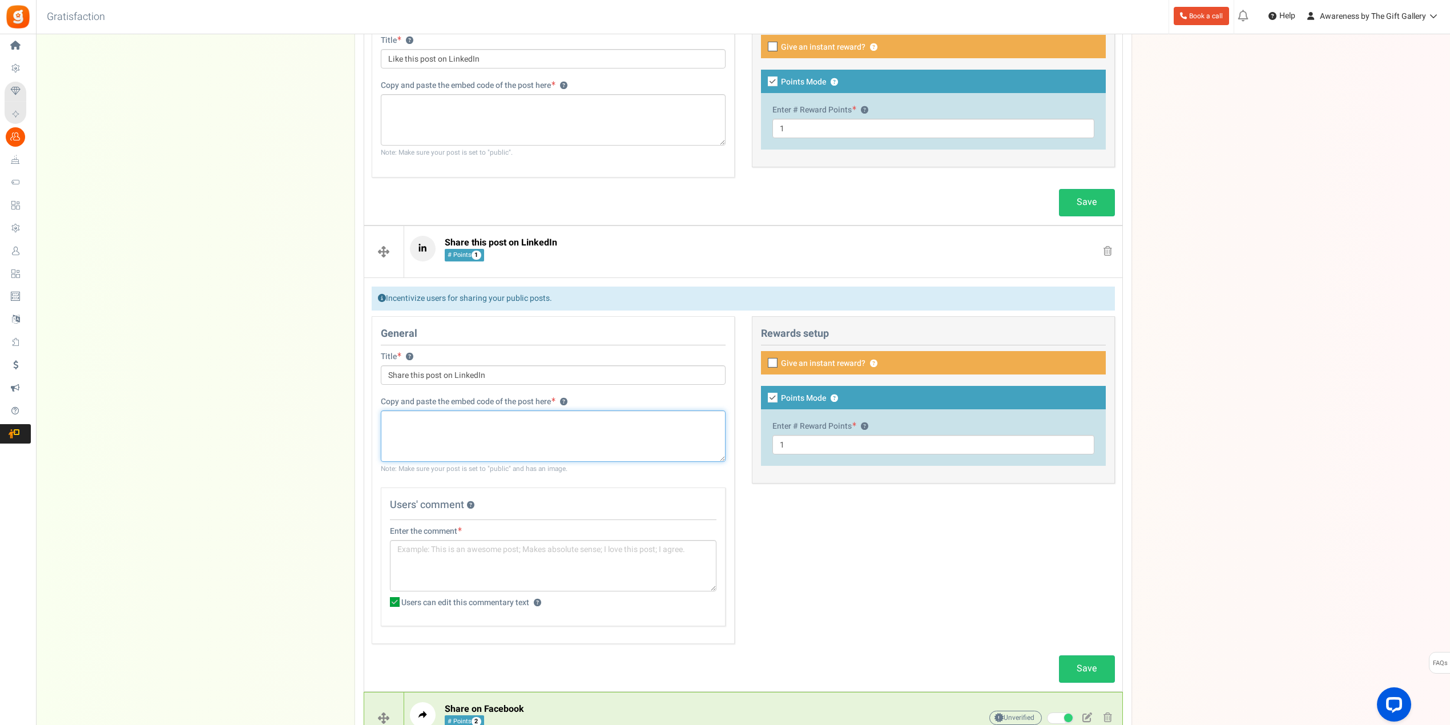
click at [455, 424] on textarea at bounding box center [553, 435] width 345 height 51
paste textarea "[URL][DOMAIN_NAME]"
type textarea "[URL][DOMAIN_NAME]"
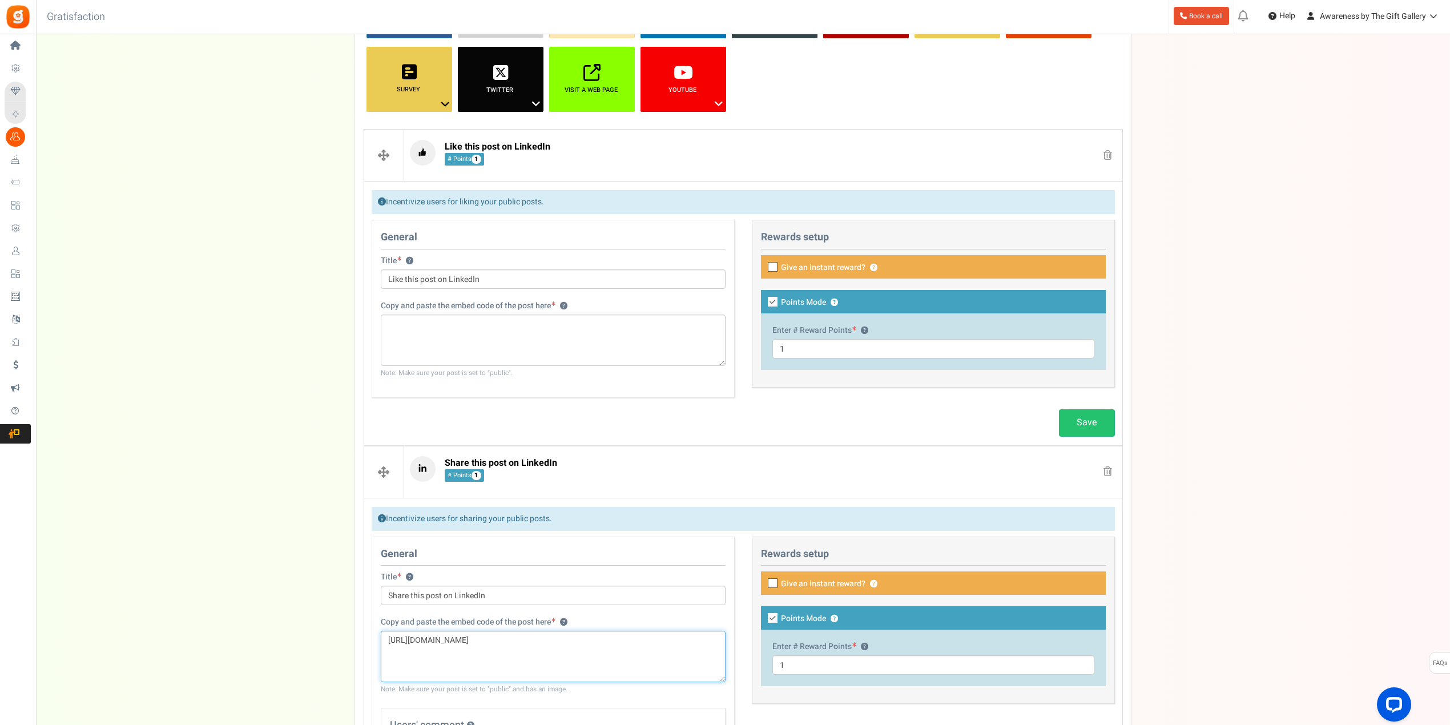
scroll to position [171, 0]
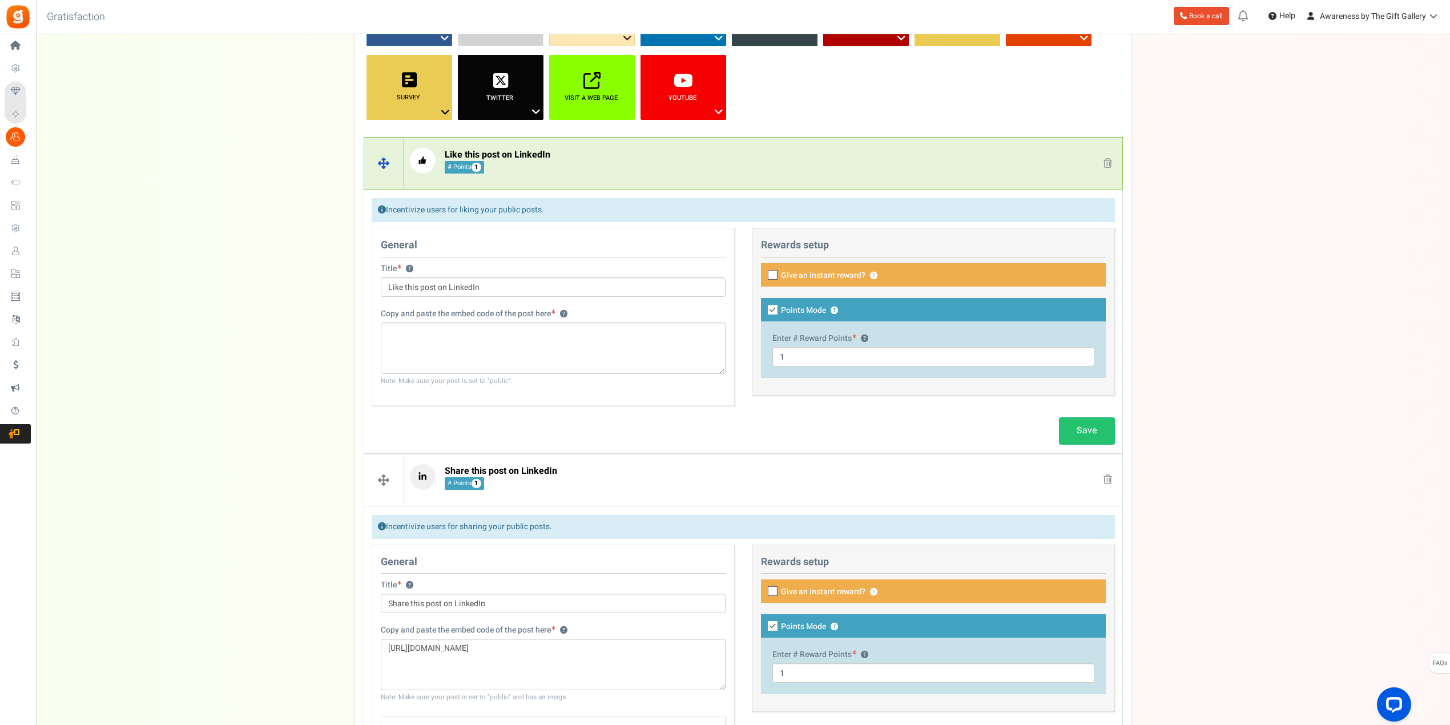
click at [1108, 160] on span at bounding box center [1107, 163] width 9 height 10
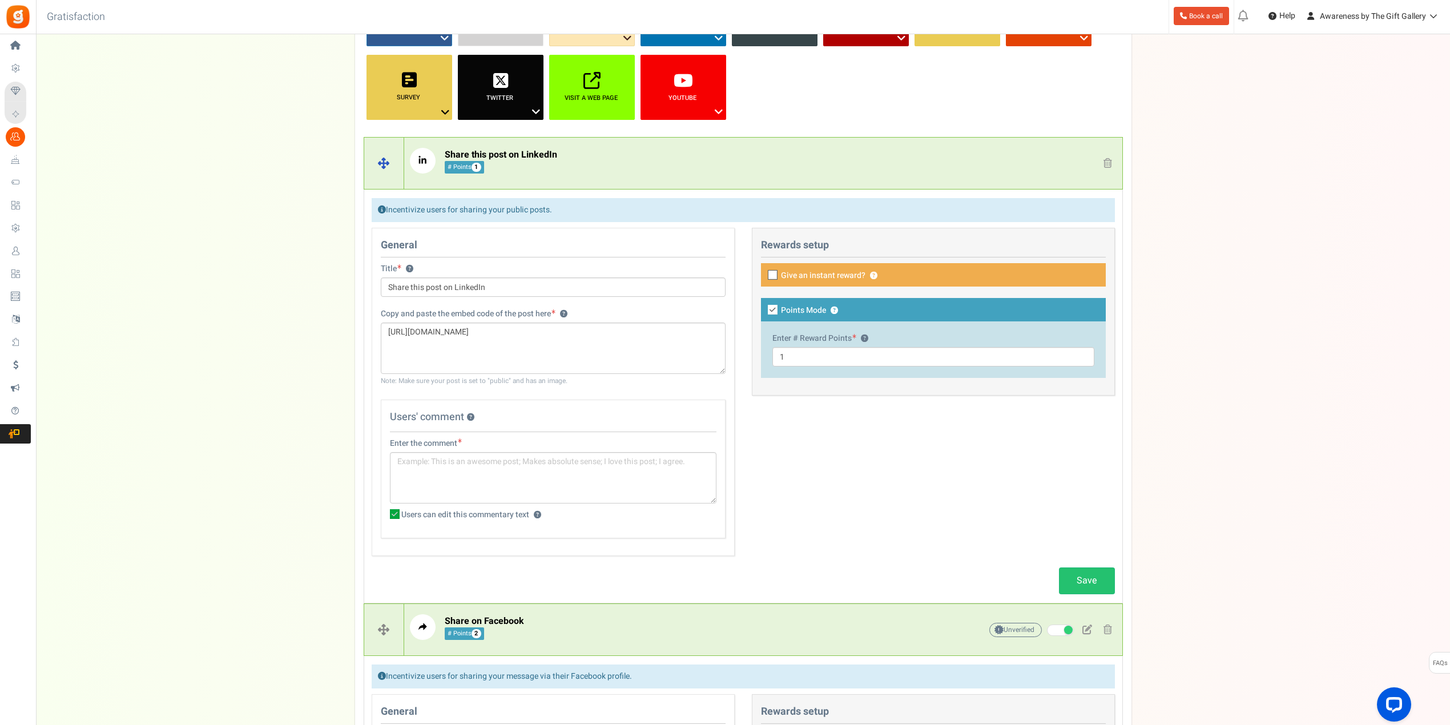
click at [1107, 160] on span at bounding box center [1107, 163] width 9 height 10
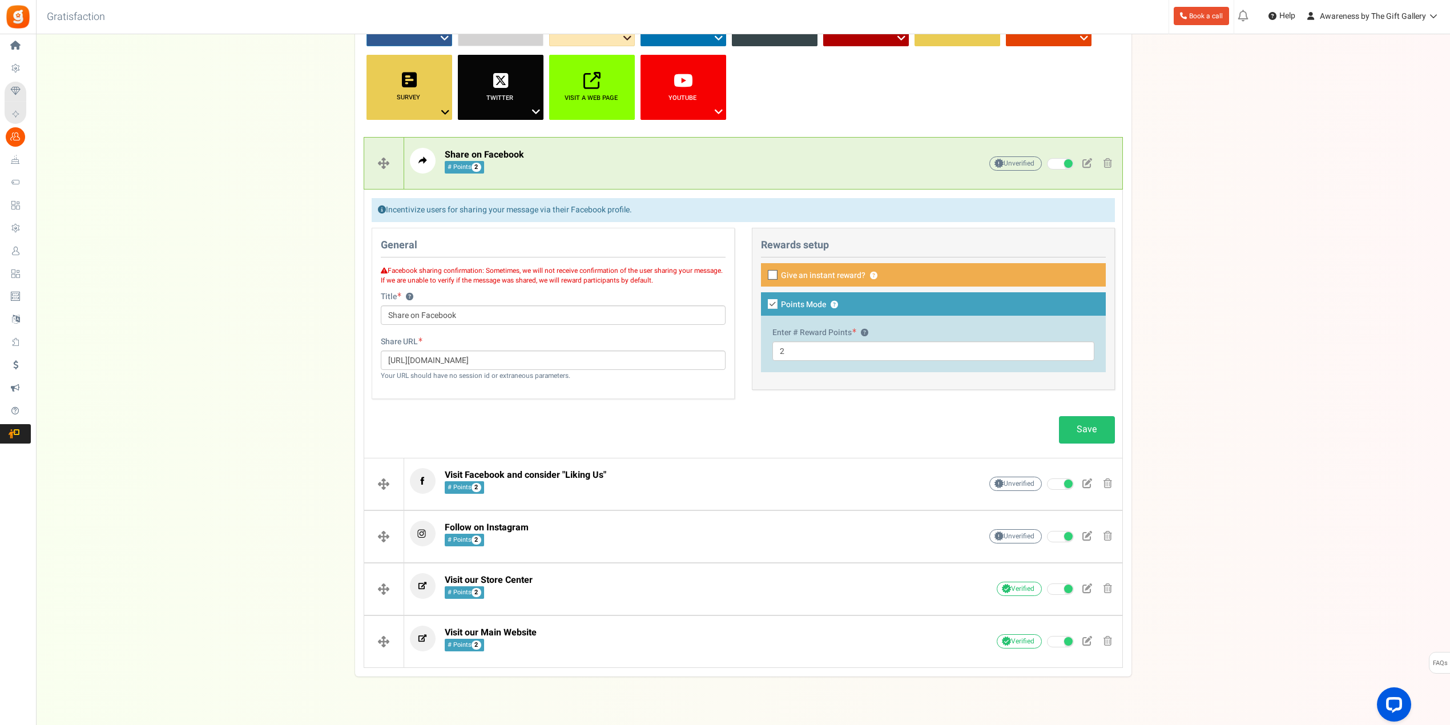
scroll to position [57, 0]
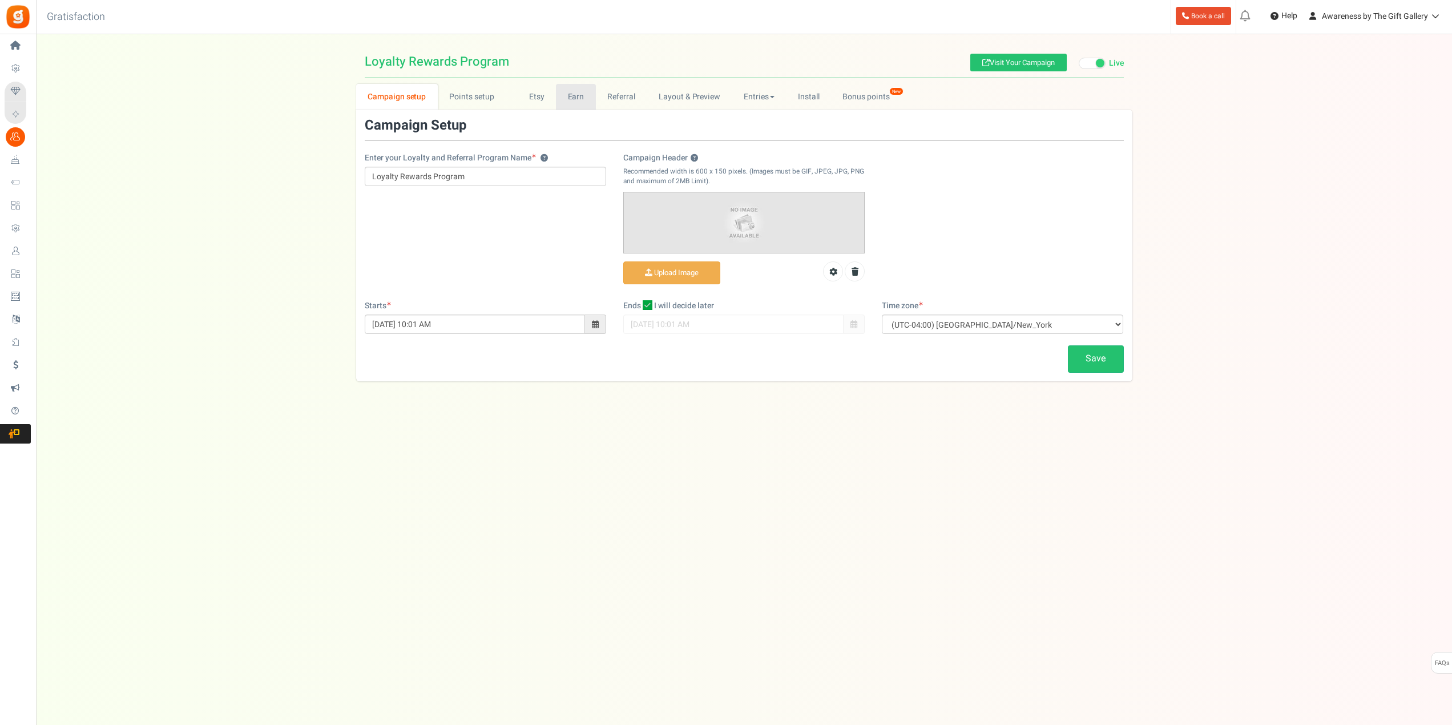
click at [574, 96] on link "Earn" at bounding box center [576, 97] width 40 height 26
